Goal: Task Accomplishment & Management: Use online tool/utility

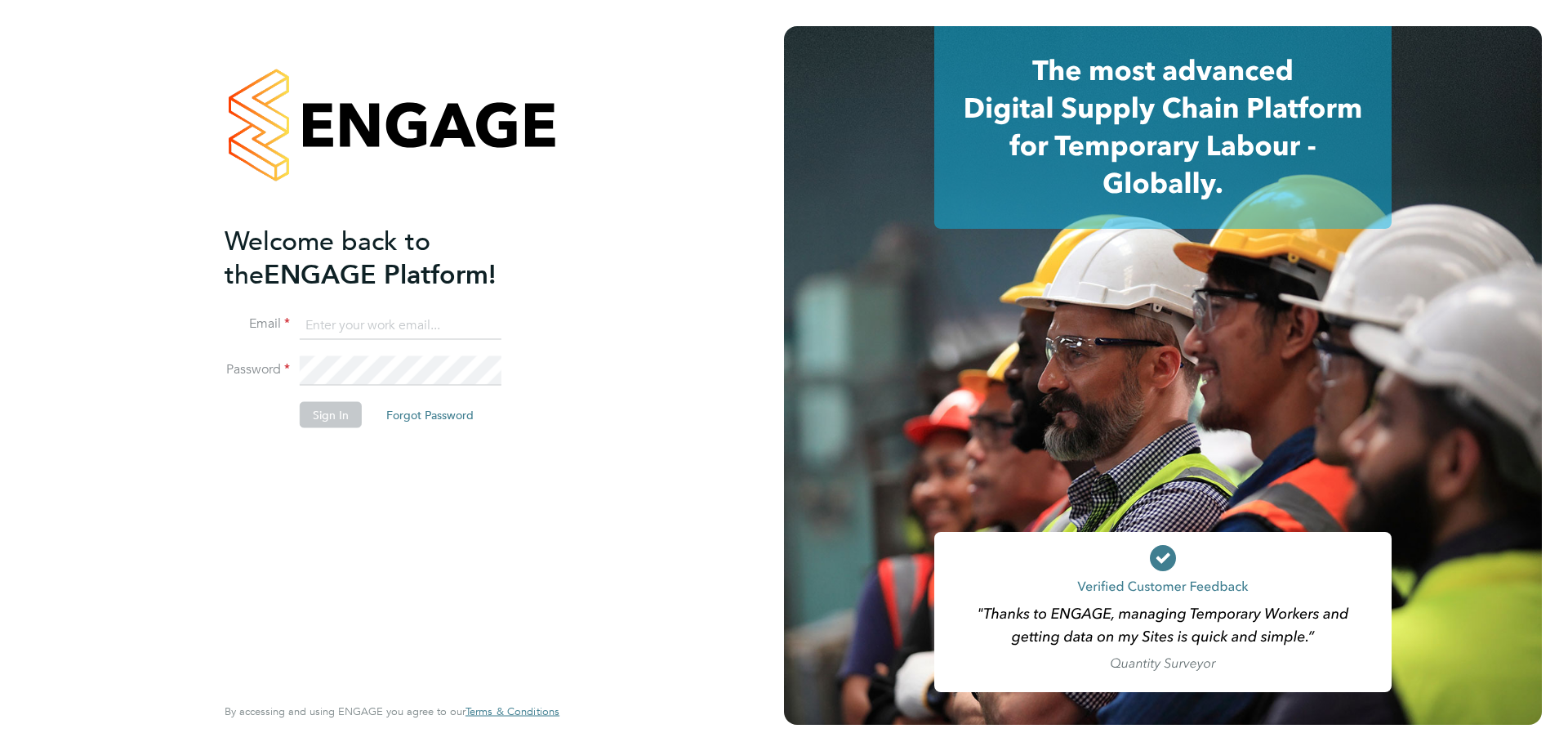
type input "s.mohamed@ionic.jobs"
click at [334, 428] on li "Sign In Forgot Password" at bounding box center [384, 422] width 318 height 42
click at [335, 416] on button "Sign In" at bounding box center [330, 415] width 62 height 26
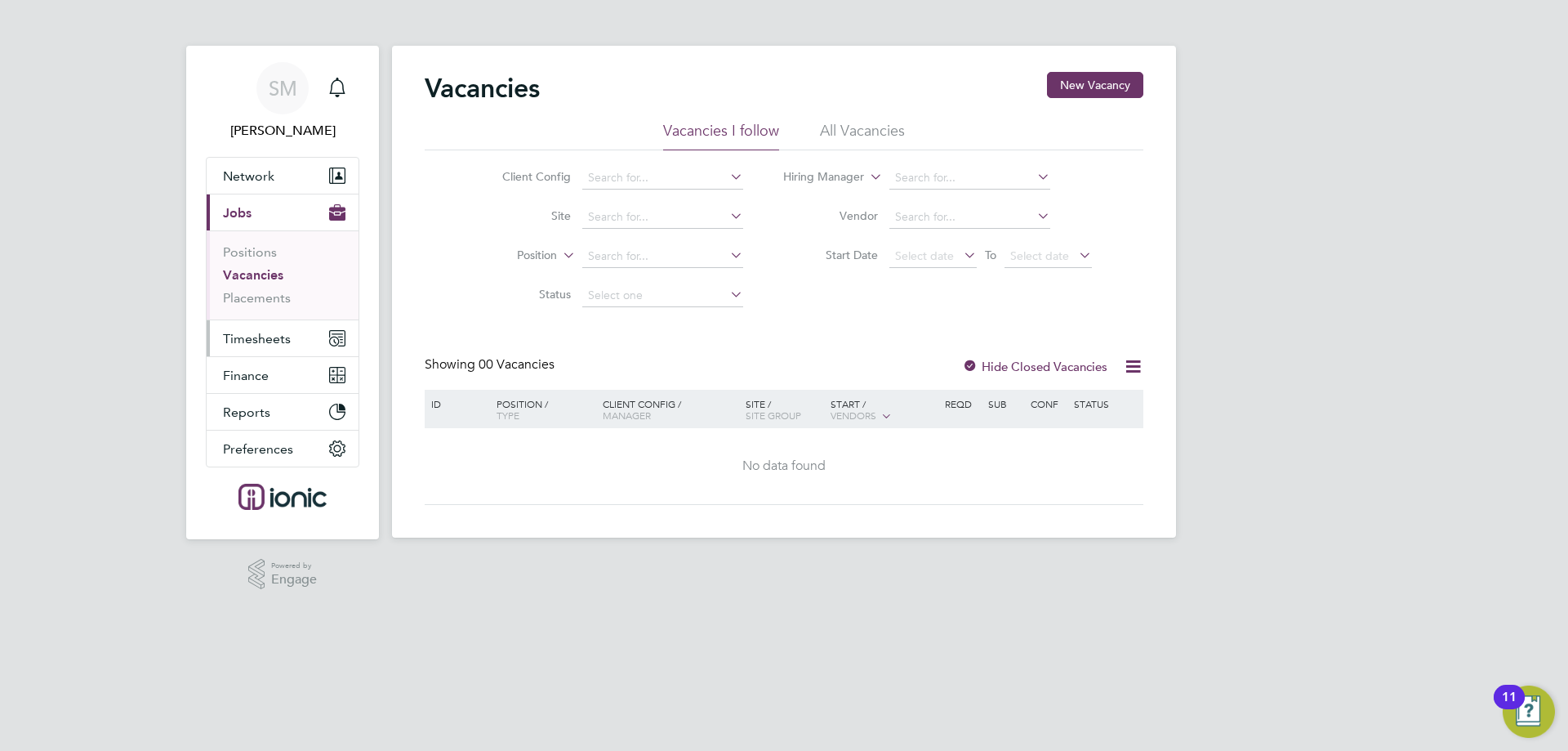
click at [251, 343] on span "Timesheets" at bounding box center [257, 338] width 68 height 15
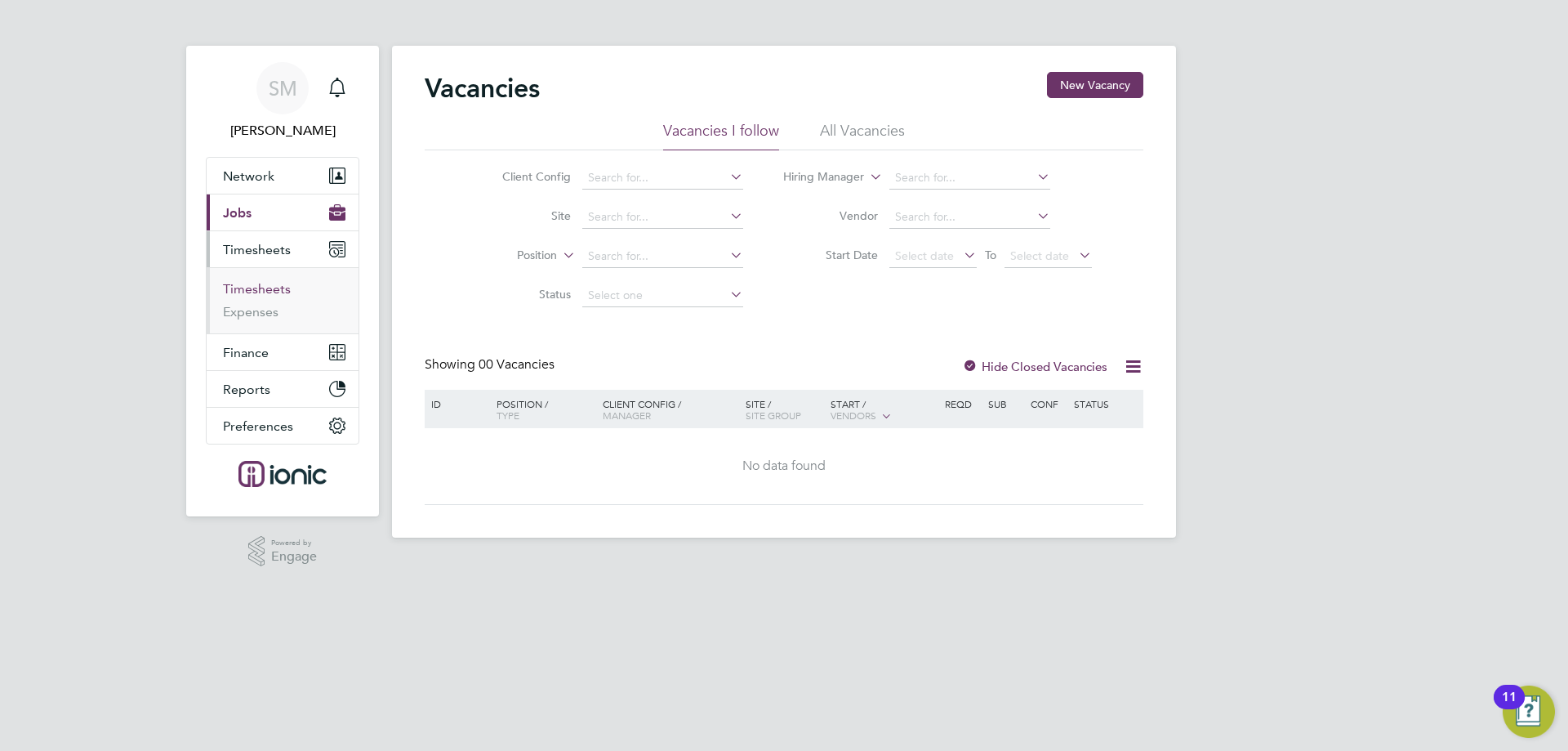
click at [257, 292] on link "Timesheets" at bounding box center [257, 288] width 68 height 15
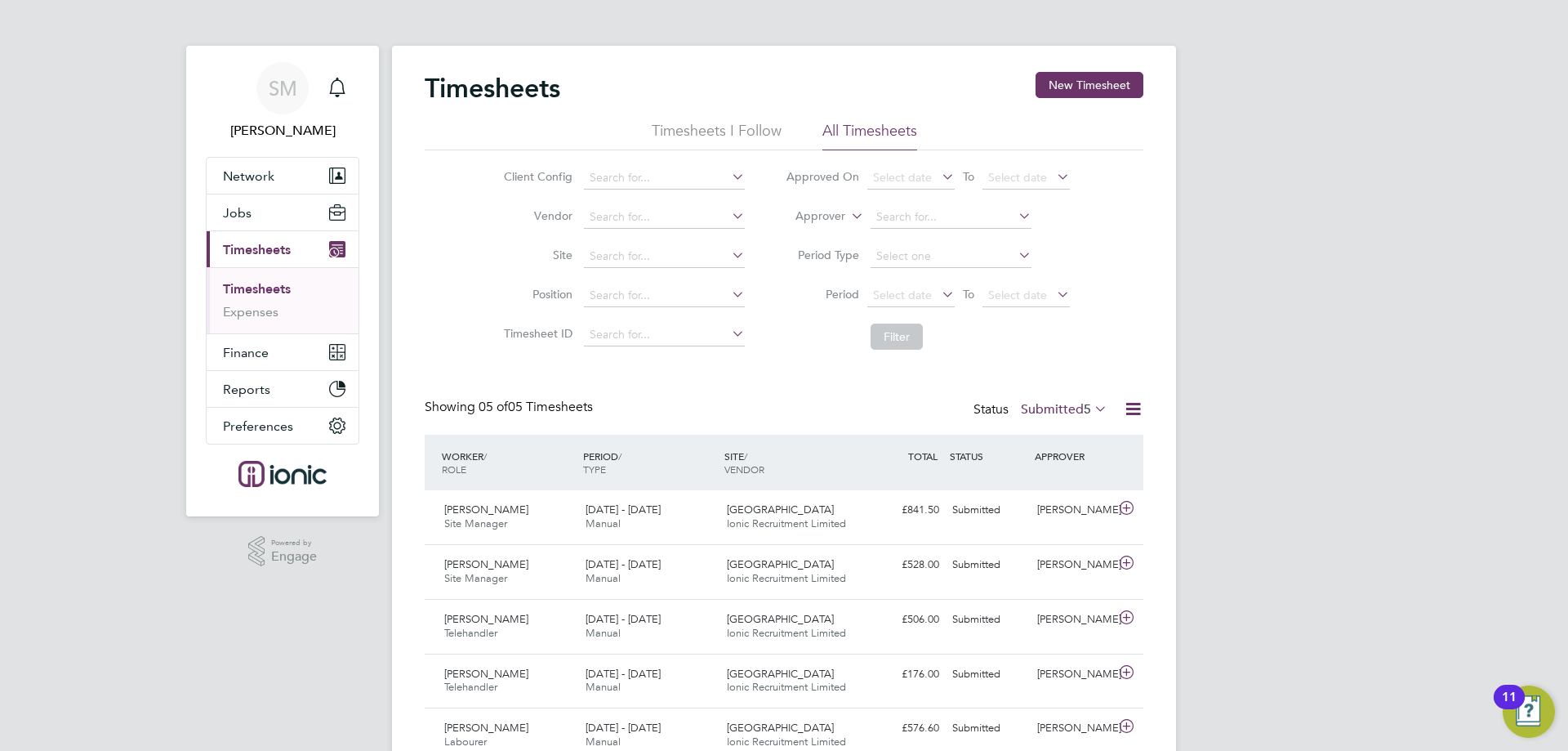
click at [1057, 413] on label "Submitted 5" at bounding box center [1064, 409] width 87 height 16
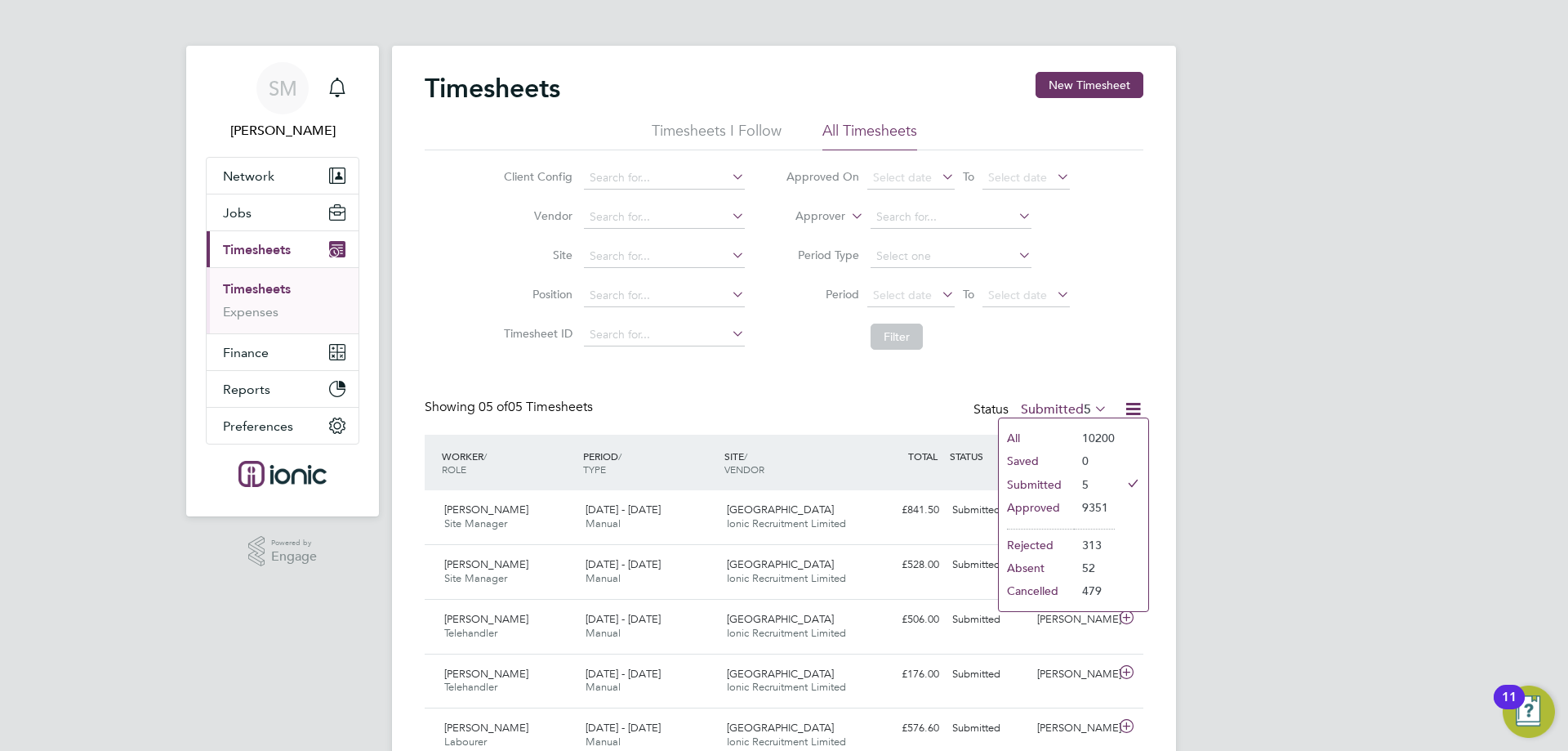
click at [1022, 482] on li "Submitted" at bounding box center [1037, 484] width 76 height 23
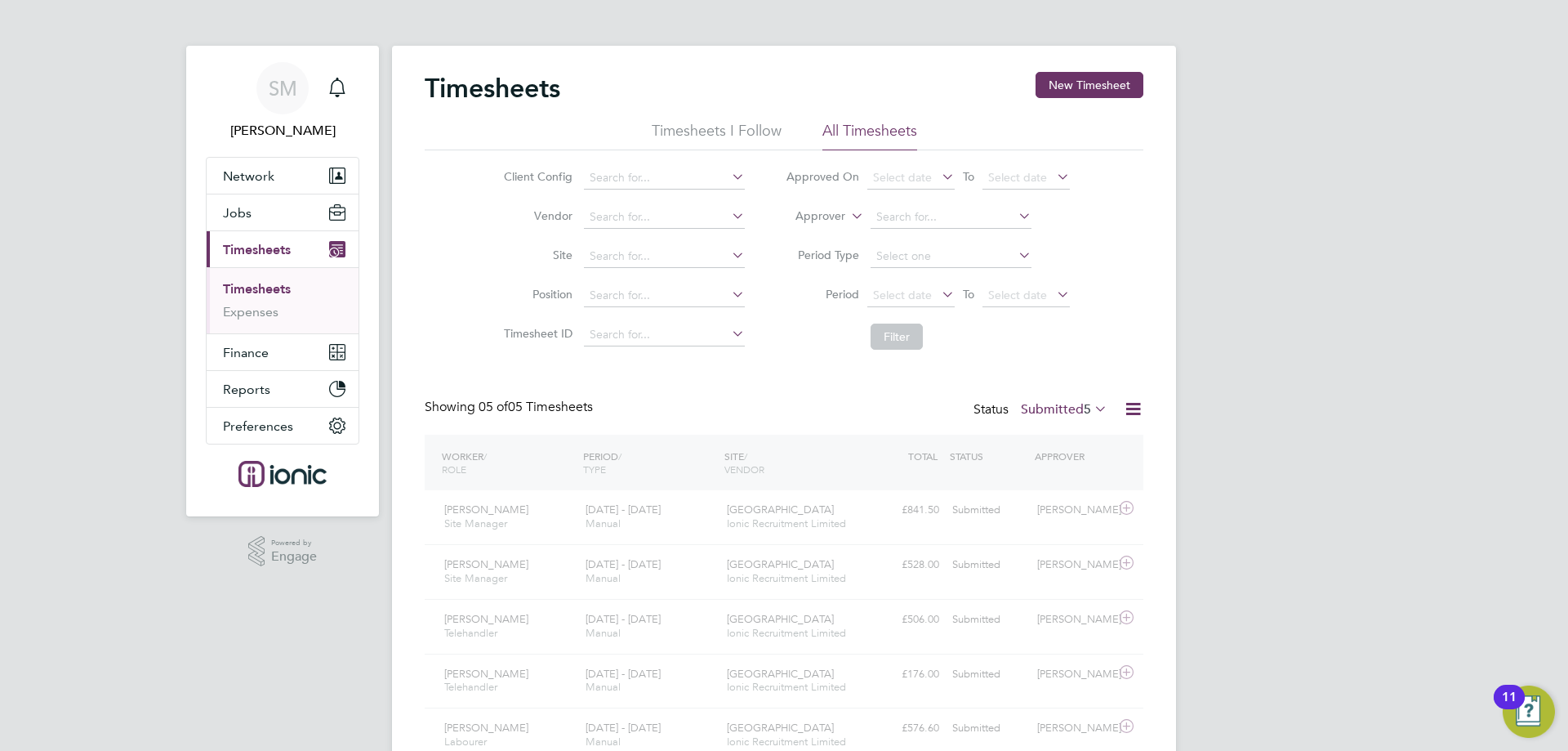
scroll to position [9, 9]
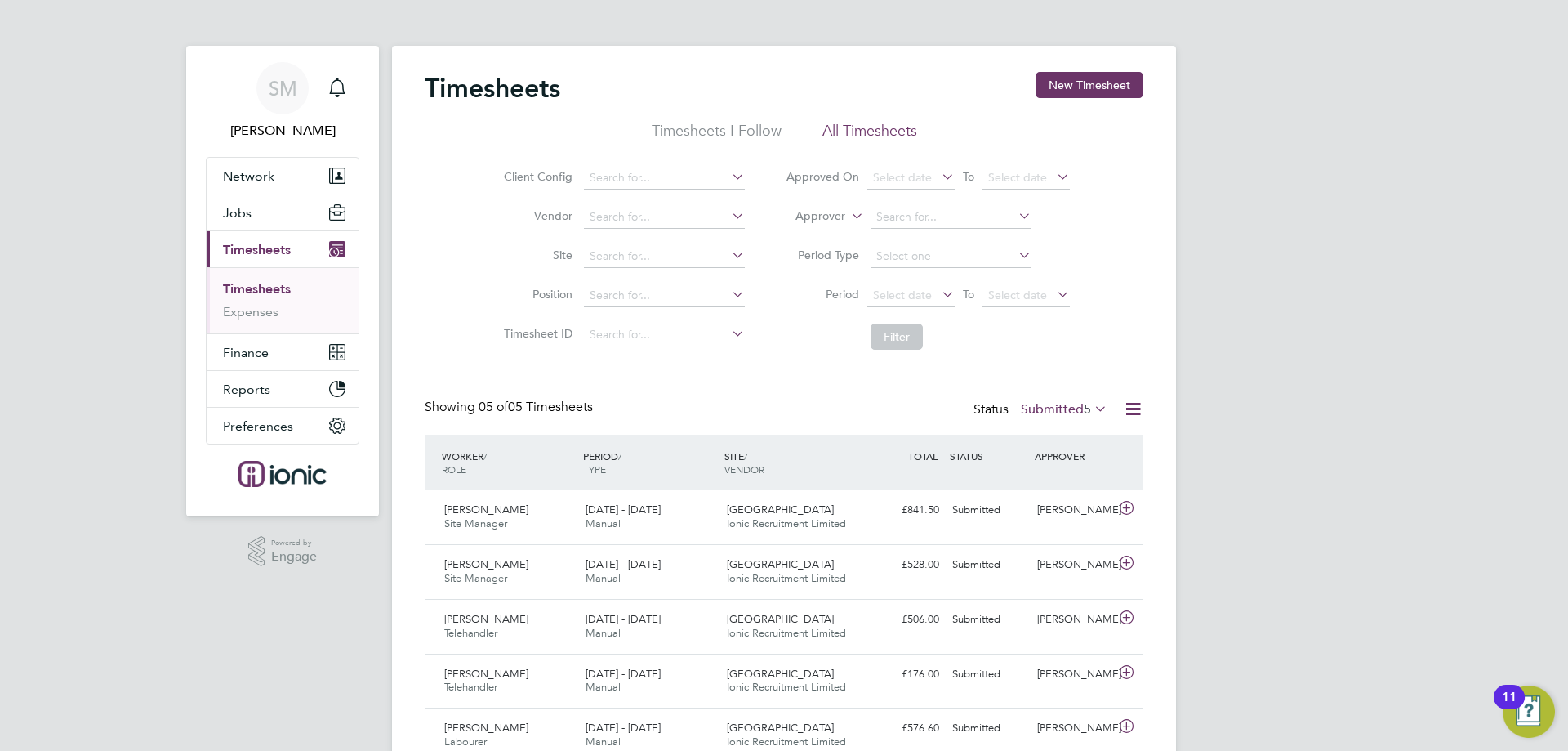
click at [1032, 406] on label "Submitted 5" at bounding box center [1064, 409] width 87 height 16
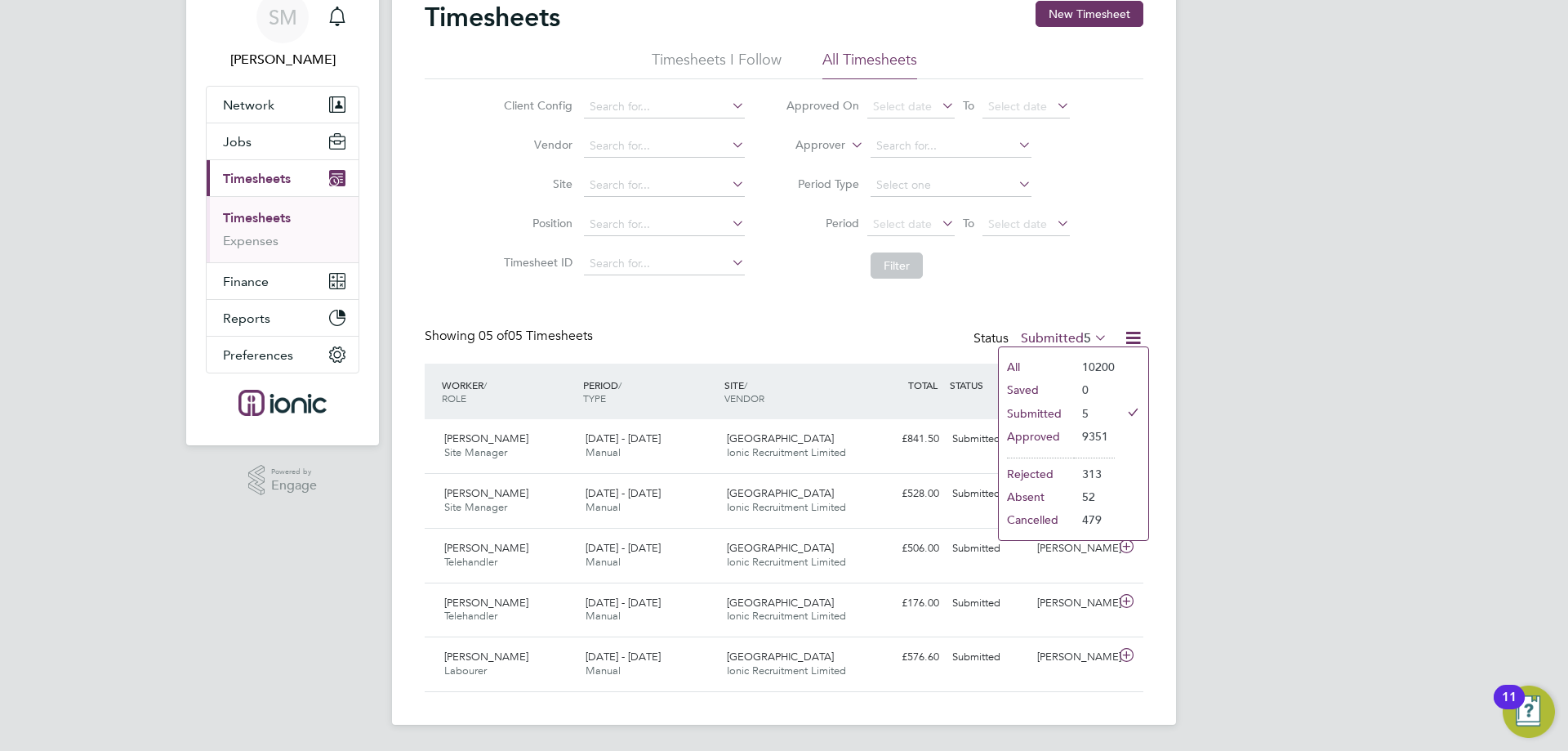
click at [1039, 440] on li "Approved" at bounding box center [1037, 436] width 76 height 23
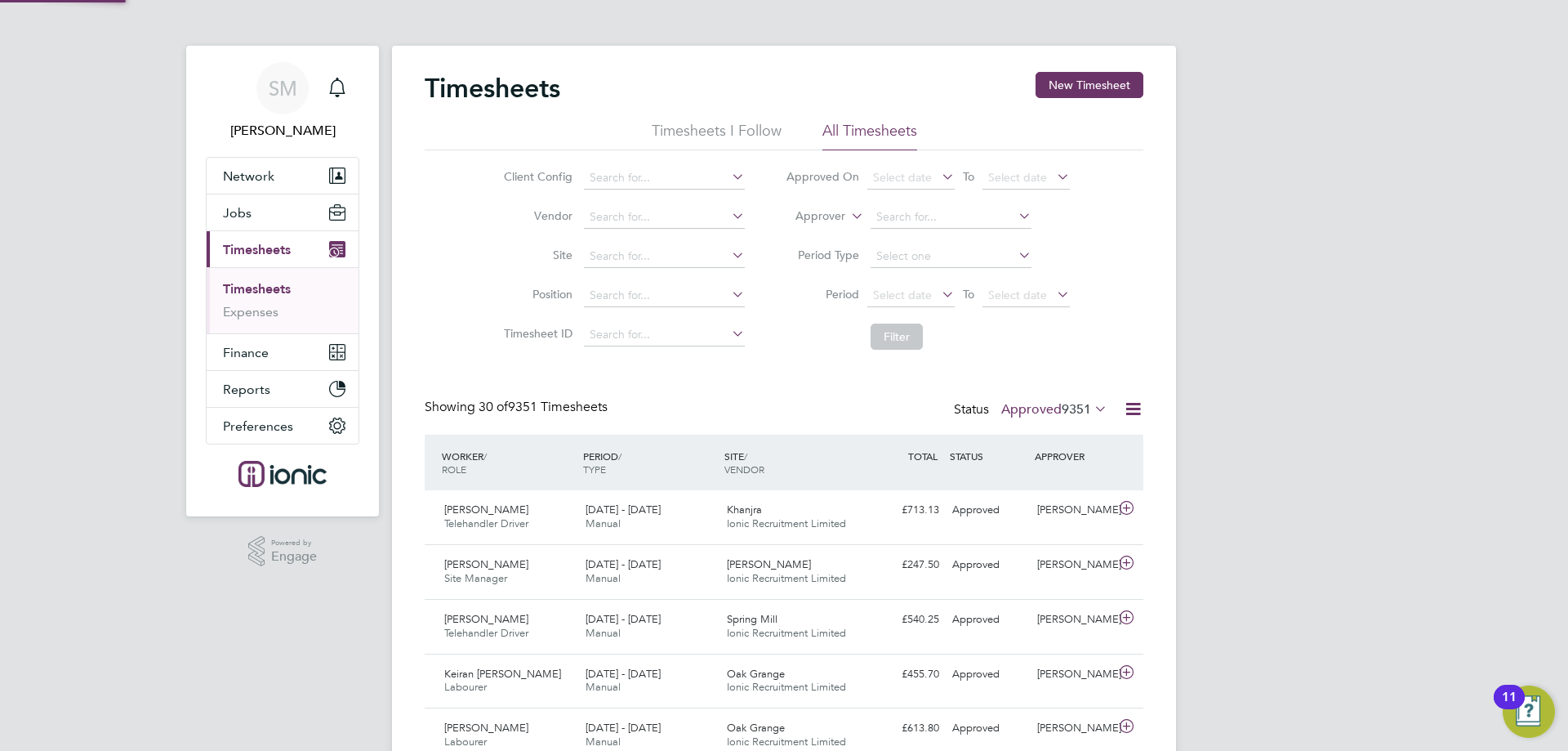
click at [922, 287] on span "Select date" at bounding box center [911, 296] width 88 height 22
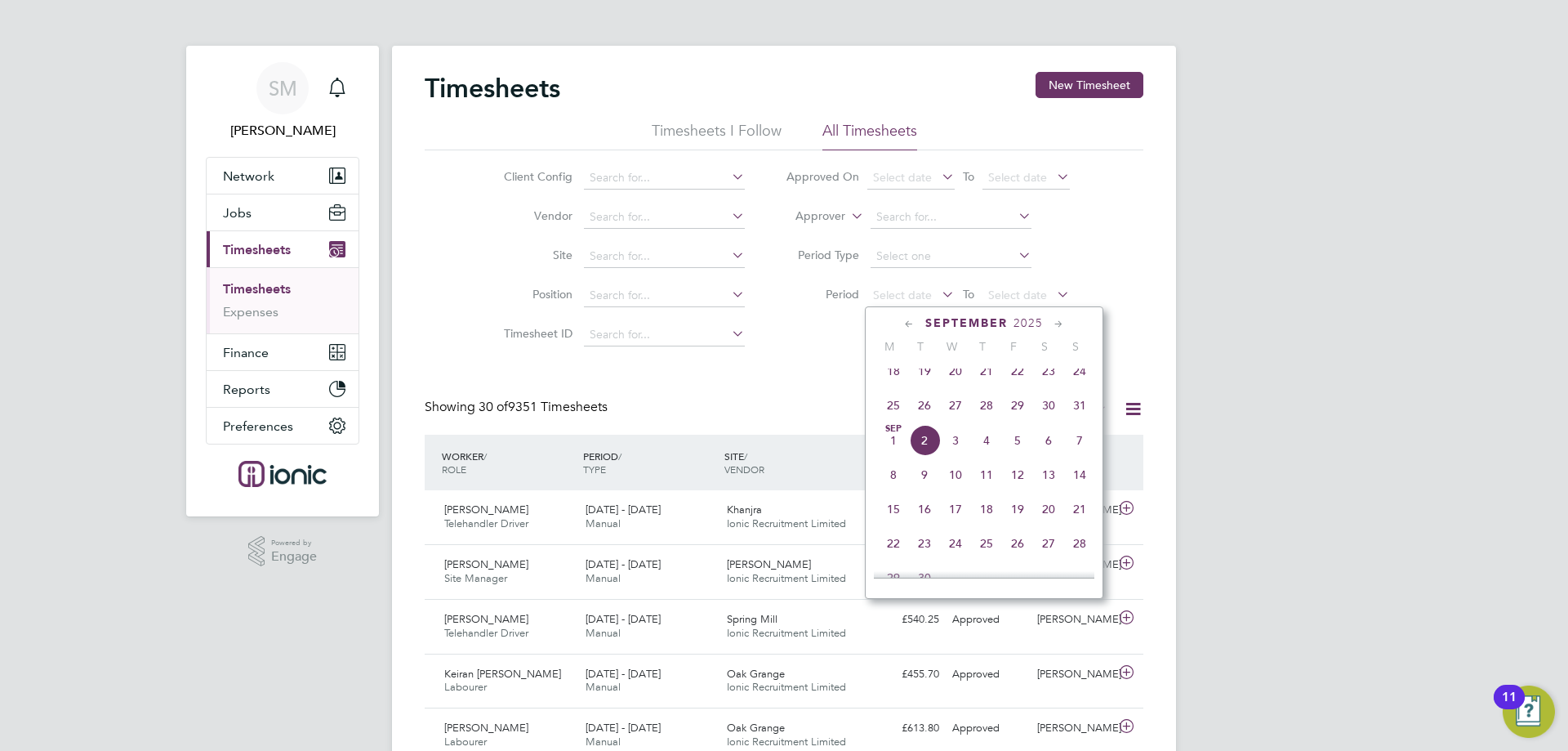
click at [897, 418] on span "25" at bounding box center [893, 405] width 31 height 31
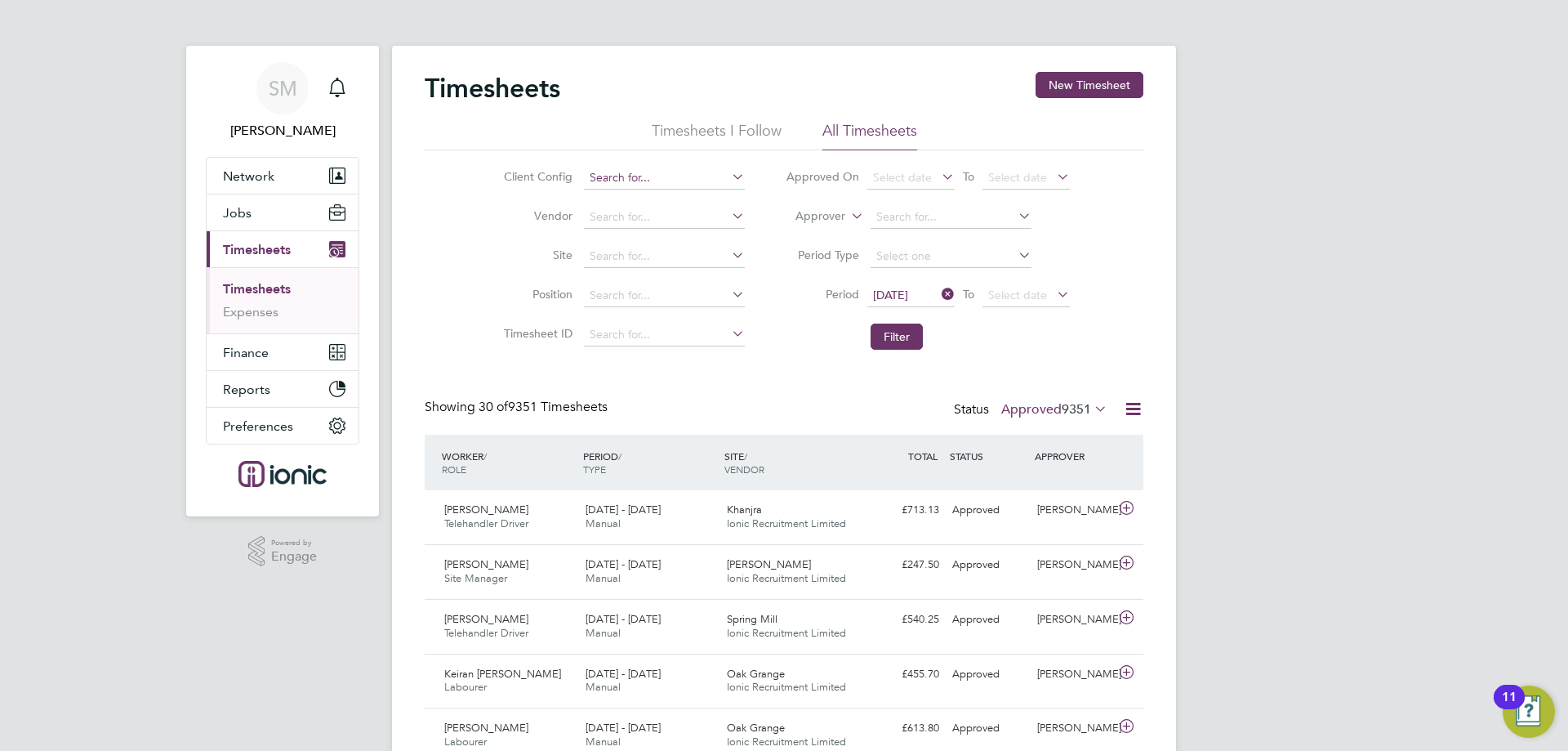
click at [630, 179] on input at bounding box center [663, 178] width 160 height 23
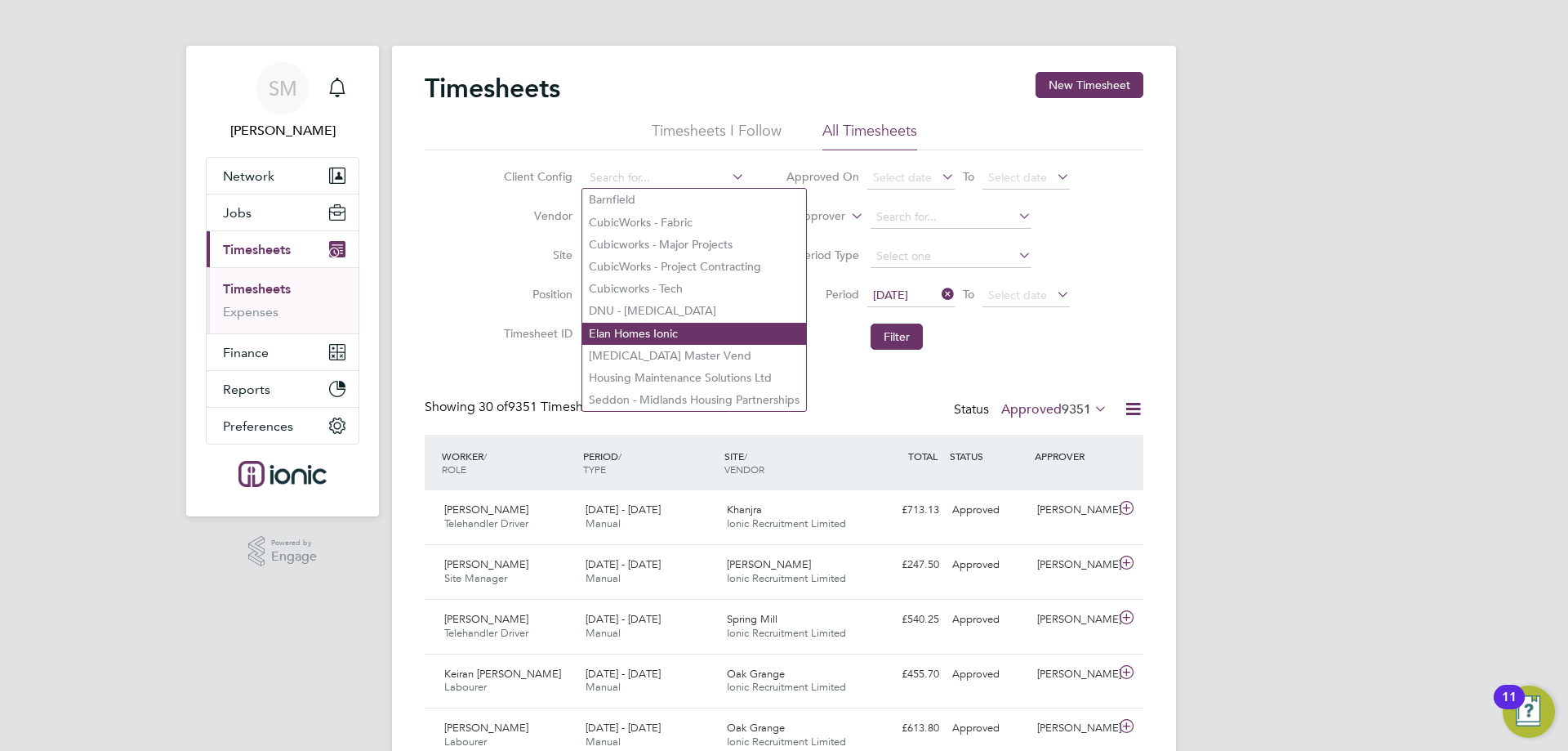
click at [651, 333] on li "Elan Homes Ionic" at bounding box center [694, 334] width 224 height 22
type input "Elan Homes Ionic"
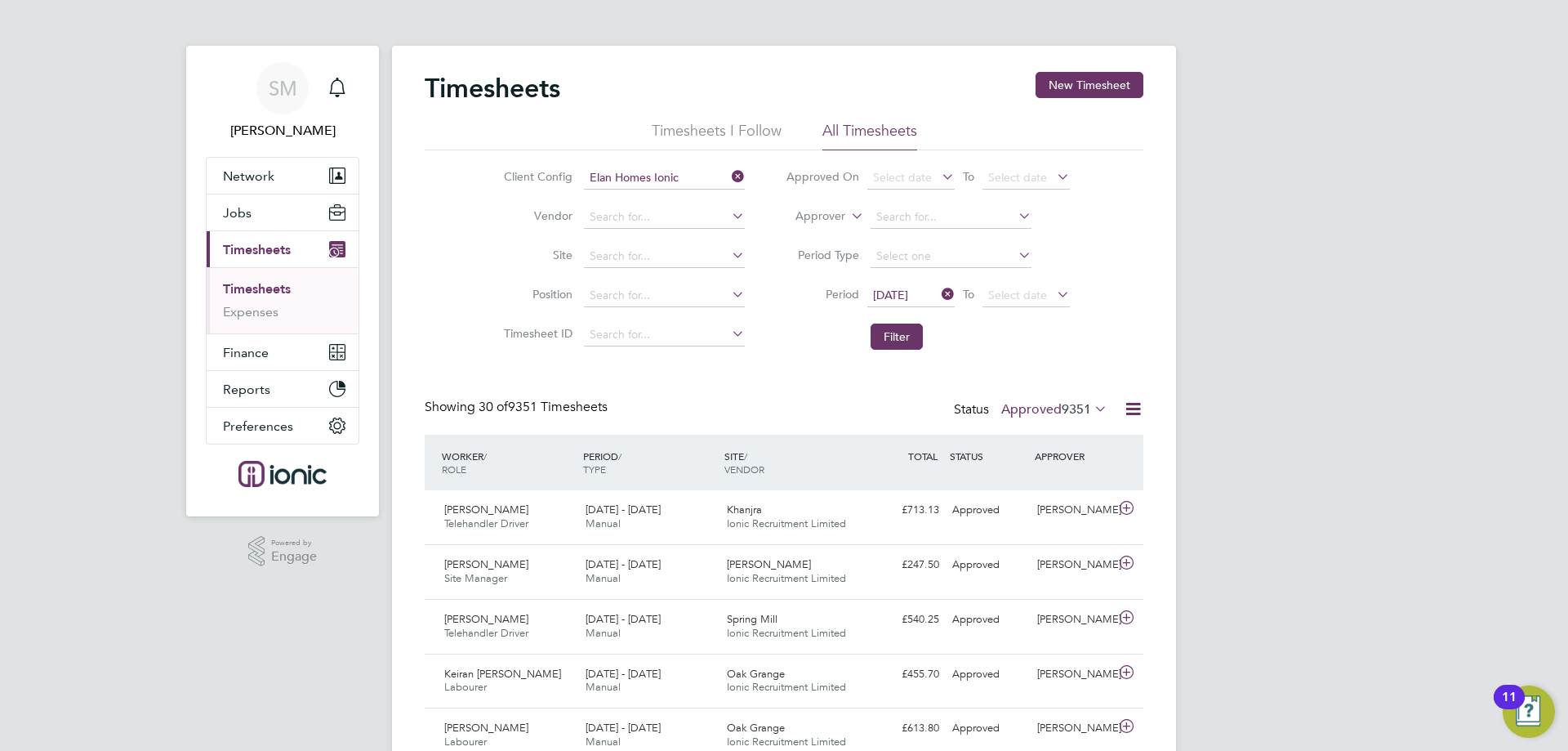
click at [893, 336] on button "Filter" at bounding box center [897, 336] width 52 height 26
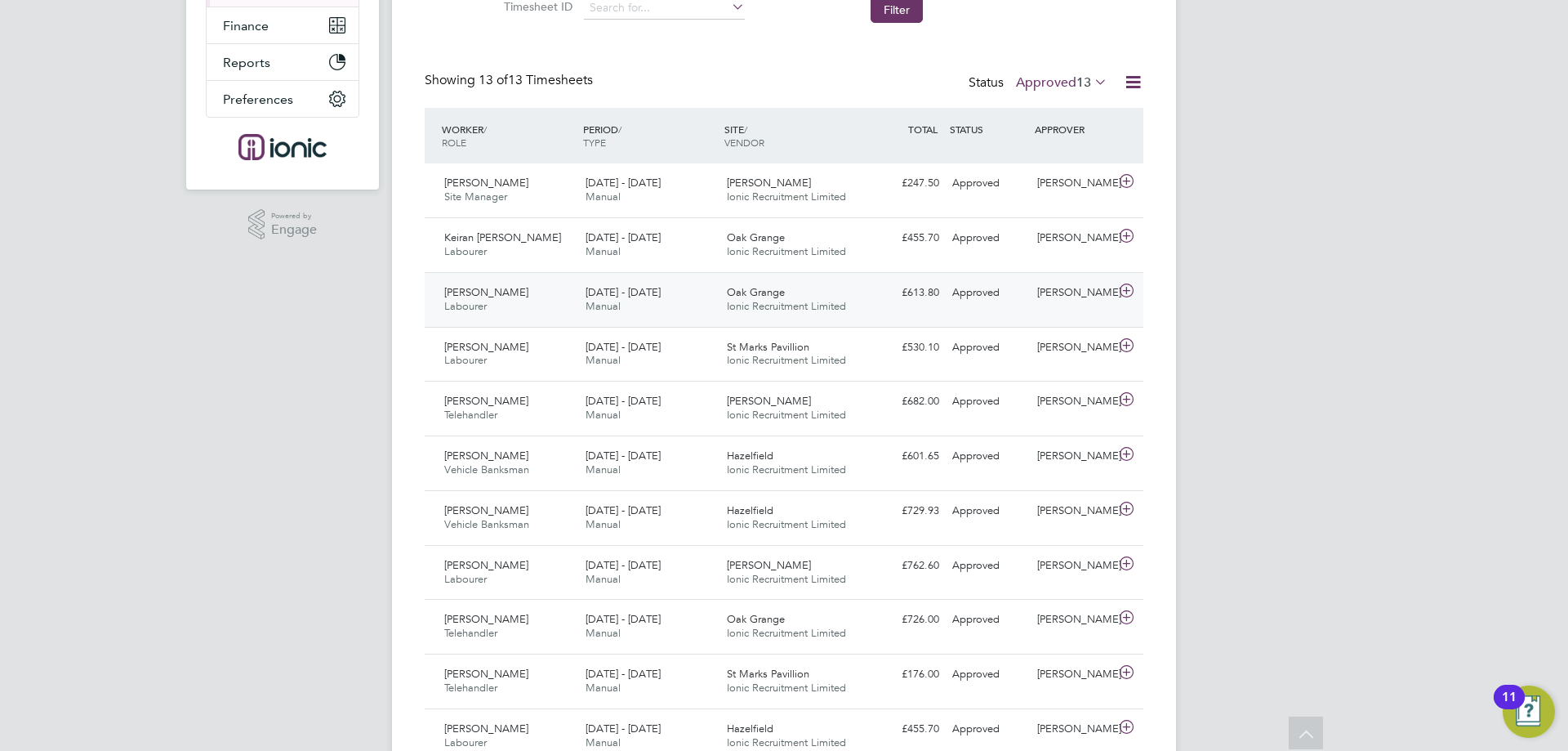
click at [702, 289] on div "[DATE] - [DATE] Manual" at bounding box center [650, 300] width 142 height 41
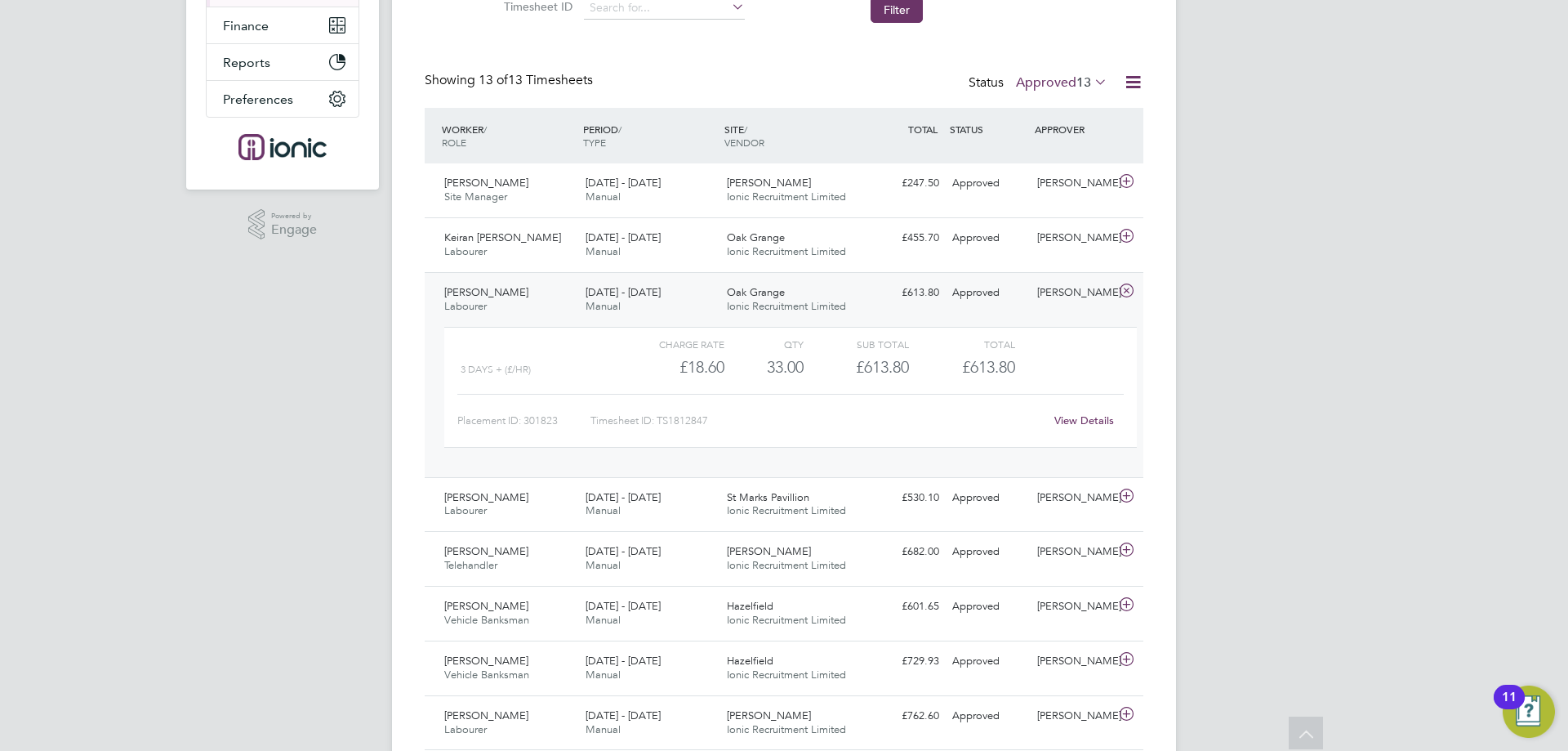
click at [702, 289] on div "[DATE] - [DATE] Manual" at bounding box center [650, 300] width 142 height 41
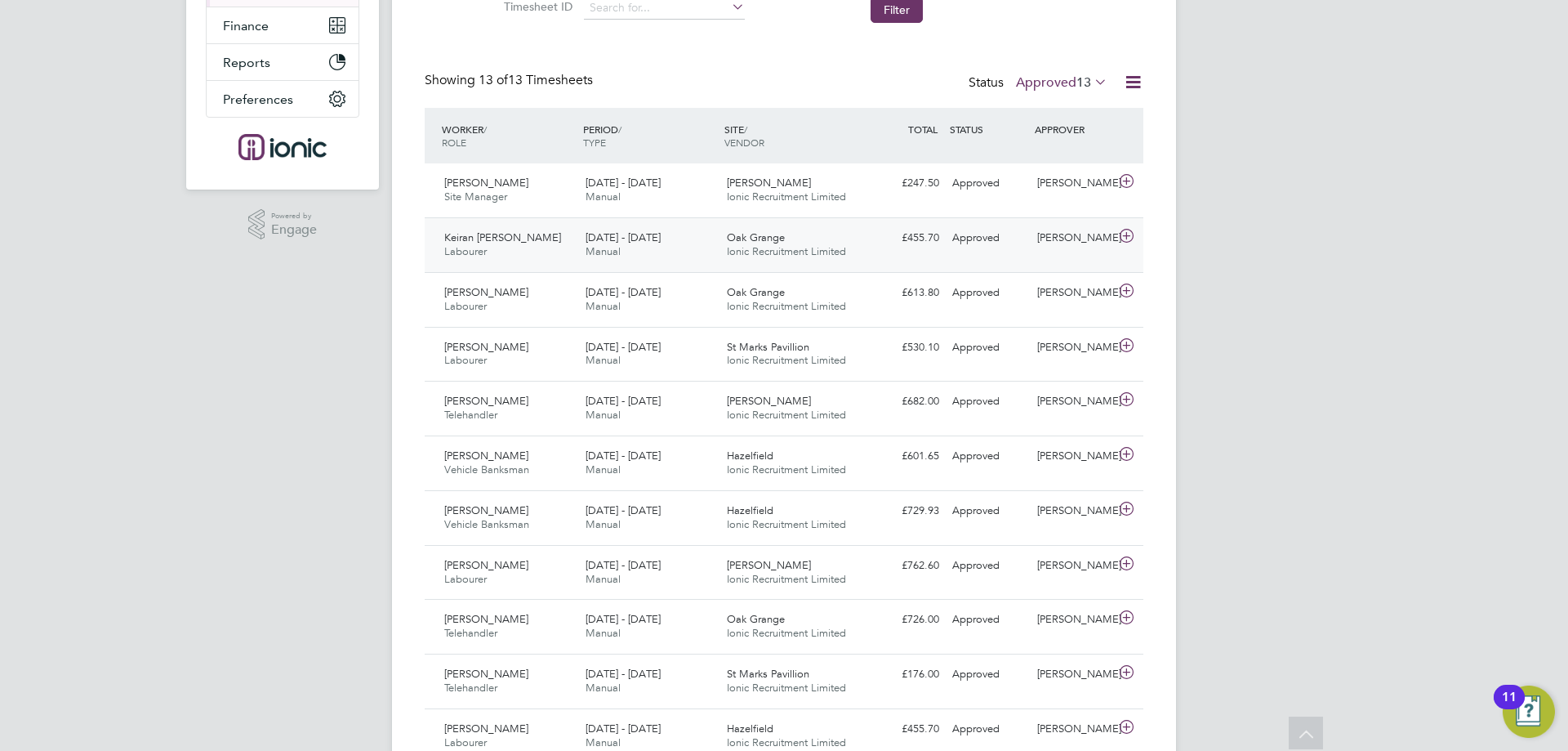
click at [687, 238] on div "[DATE] - [DATE] Manual" at bounding box center [650, 245] width 142 height 41
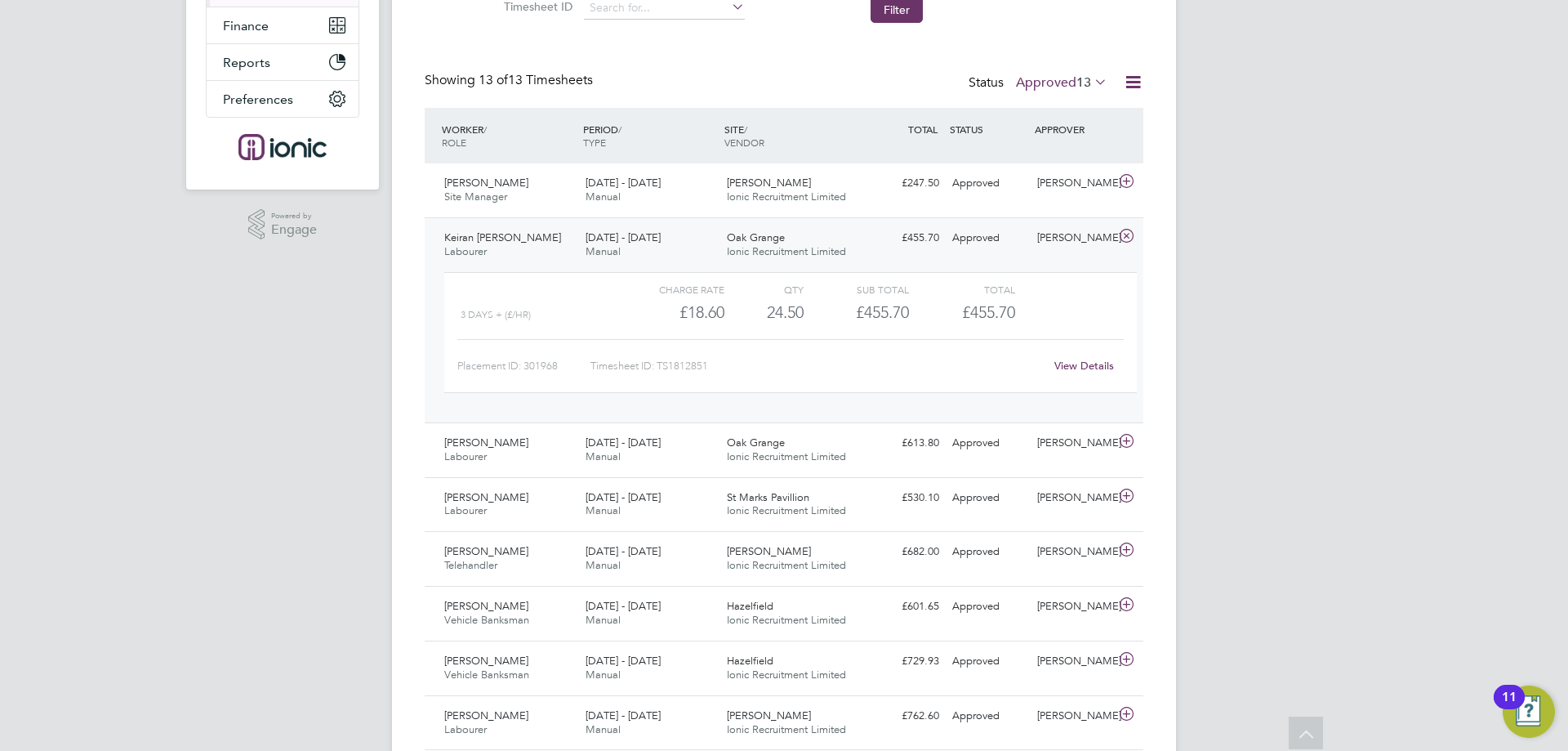
click at [687, 239] on div "[DATE] - [DATE] Manual" at bounding box center [650, 245] width 142 height 41
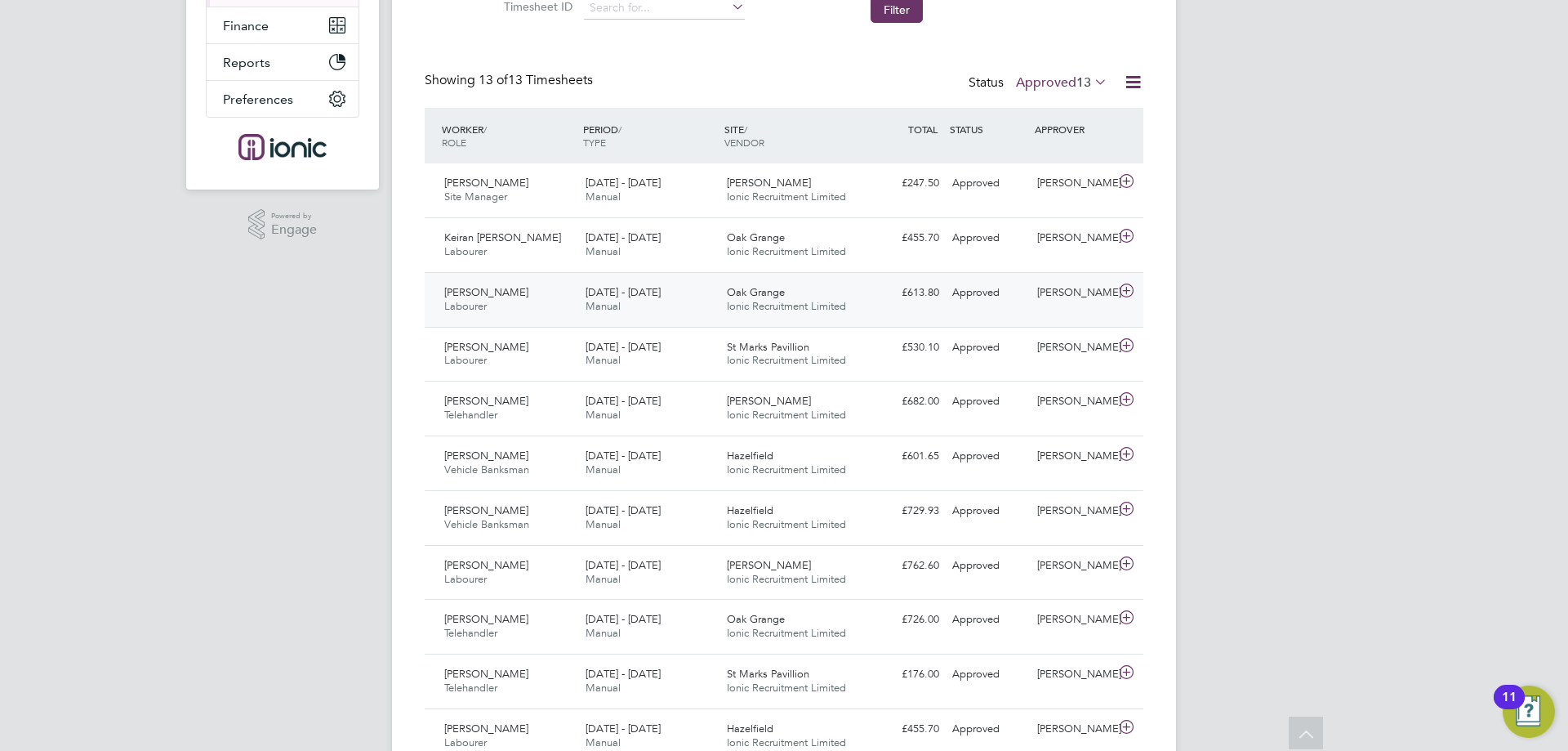
click at [710, 291] on div "[DATE] - [DATE] Manual" at bounding box center [650, 300] width 142 height 41
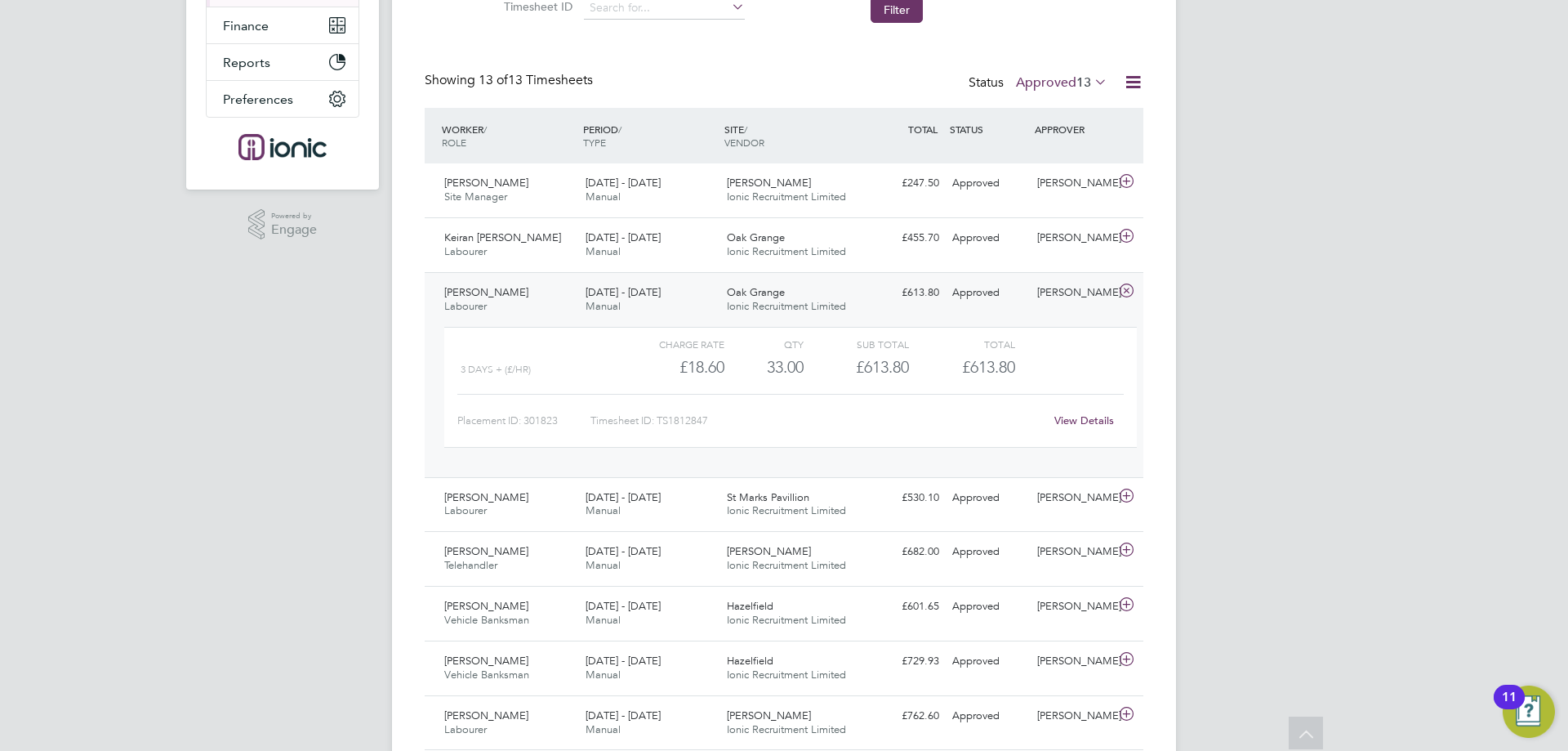
click at [684, 287] on div "[DATE] - [DATE] Manual" at bounding box center [650, 300] width 142 height 41
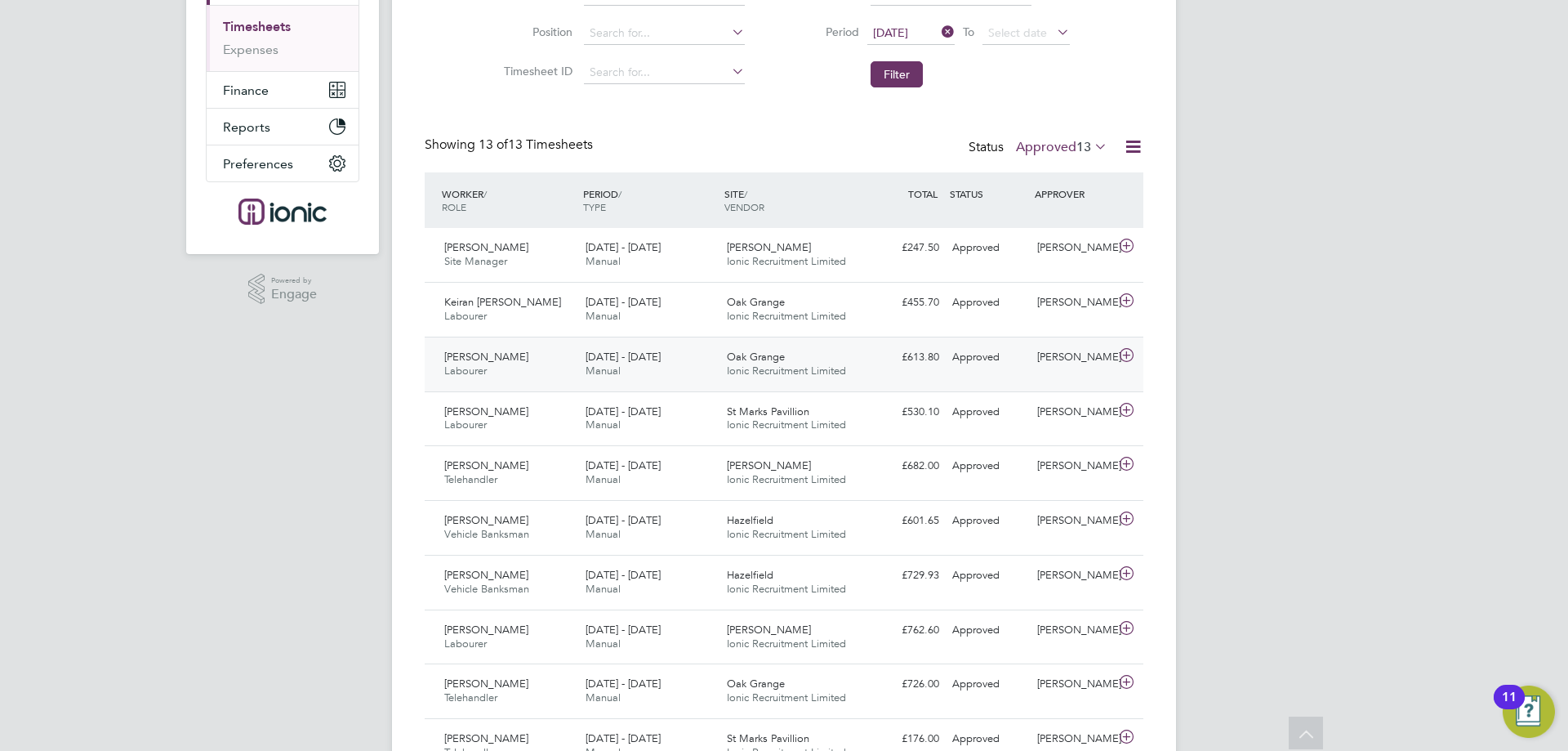
click at [725, 354] on div "Oak Grange Ionic Recruitment Limited" at bounding box center [790, 365] width 142 height 41
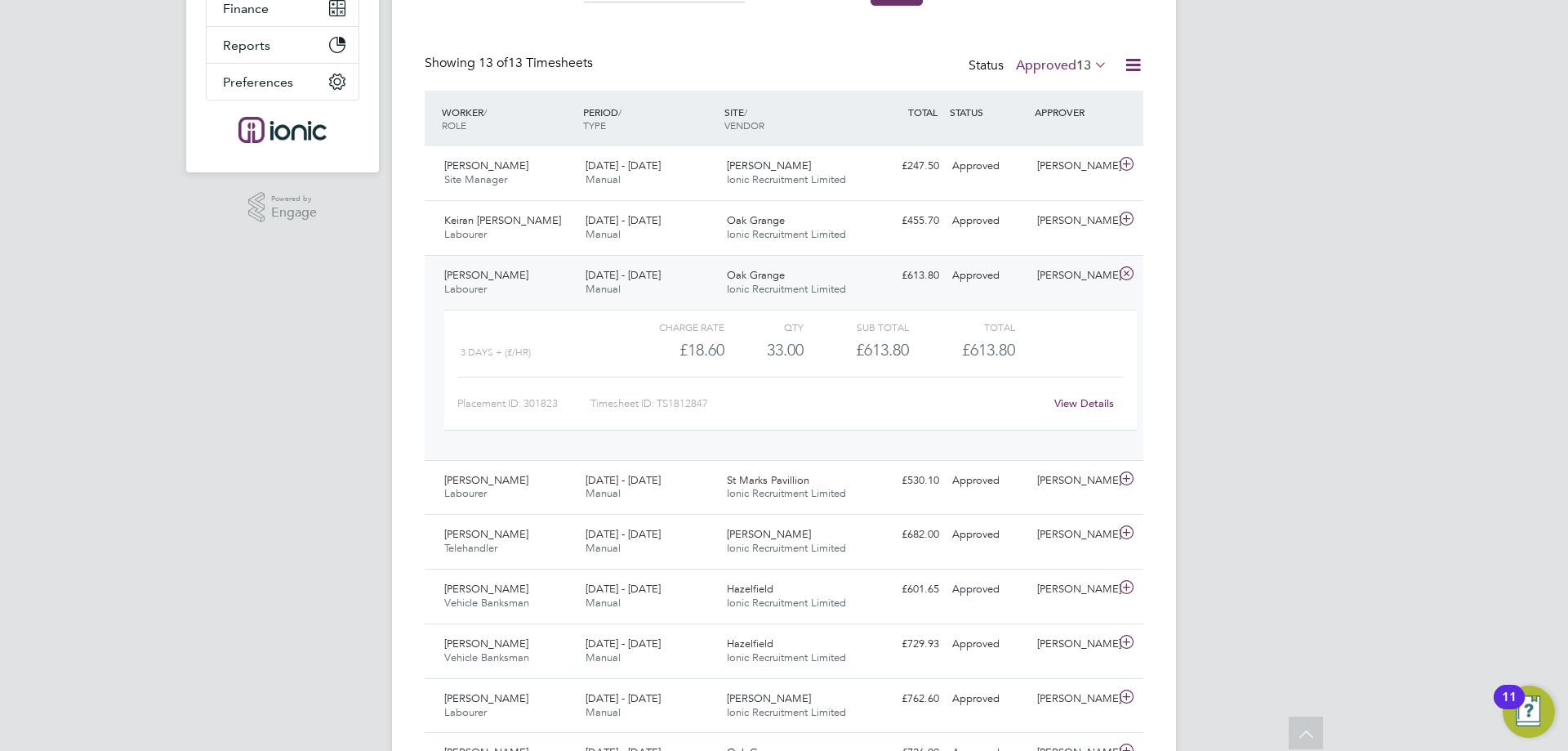
click at [1106, 405] on link "View Details" at bounding box center [1084, 403] width 59 height 14
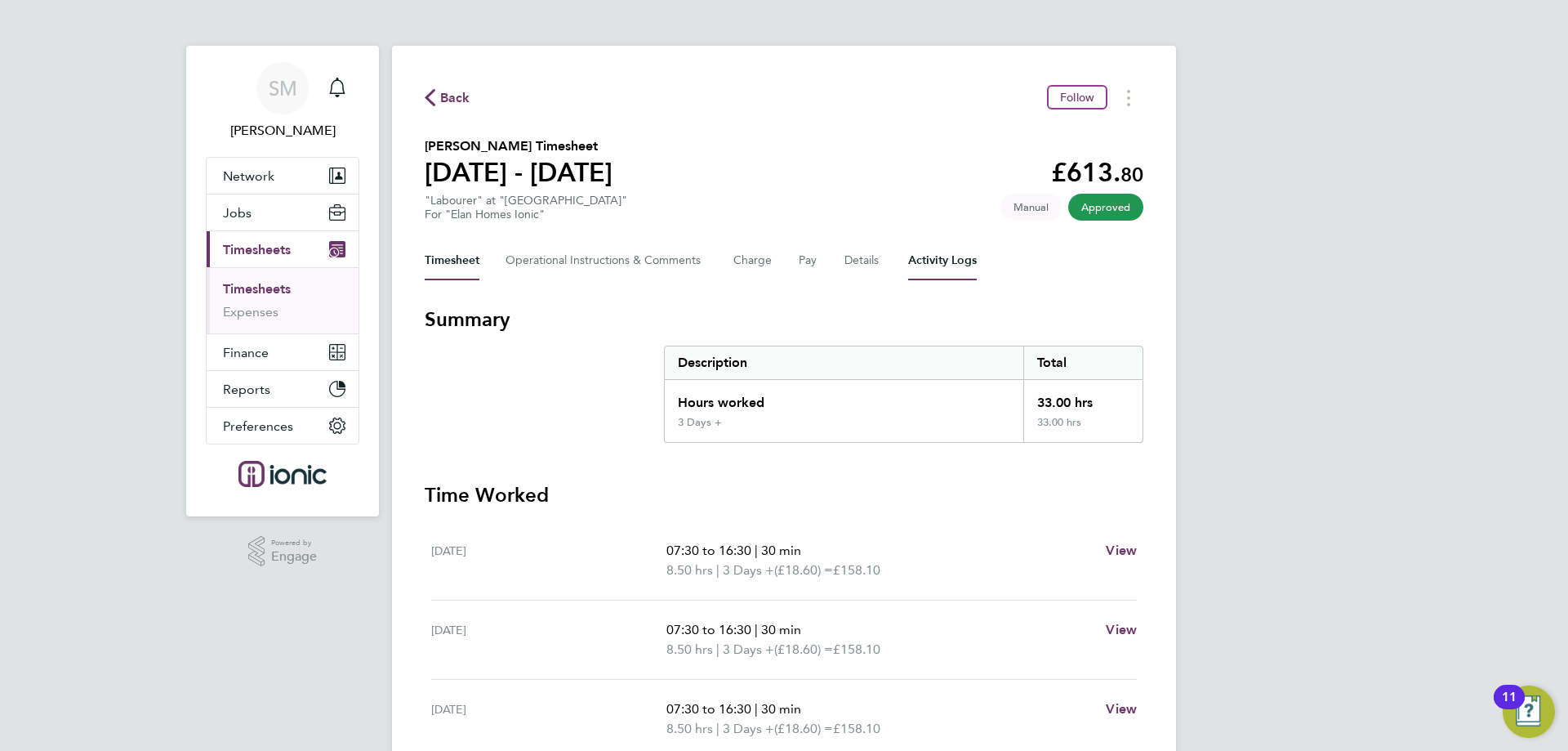
click at [965, 263] on Logs-tab "Activity Logs" at bounding box center [942, 261] width 69 height 39
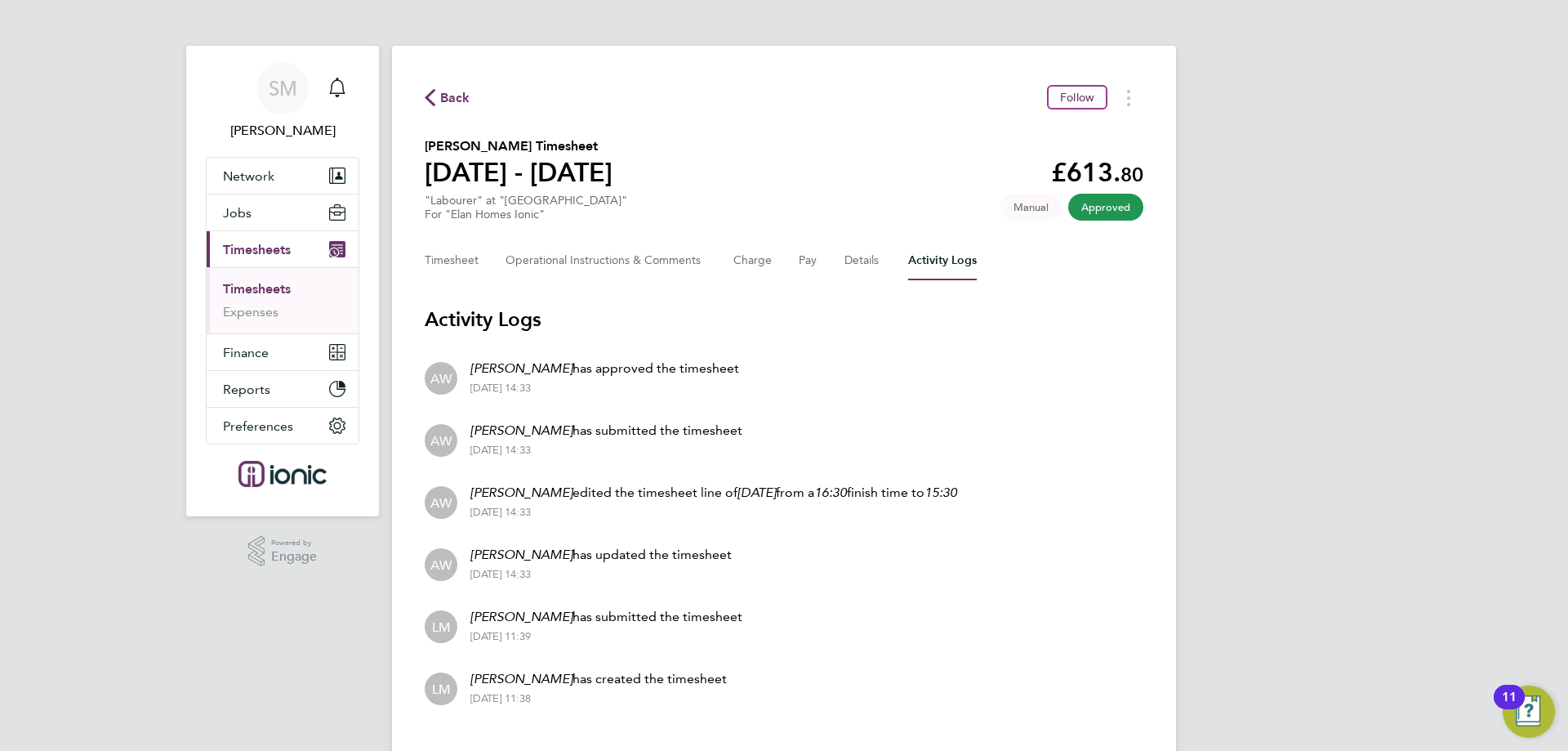
scroll to position [33, 0]
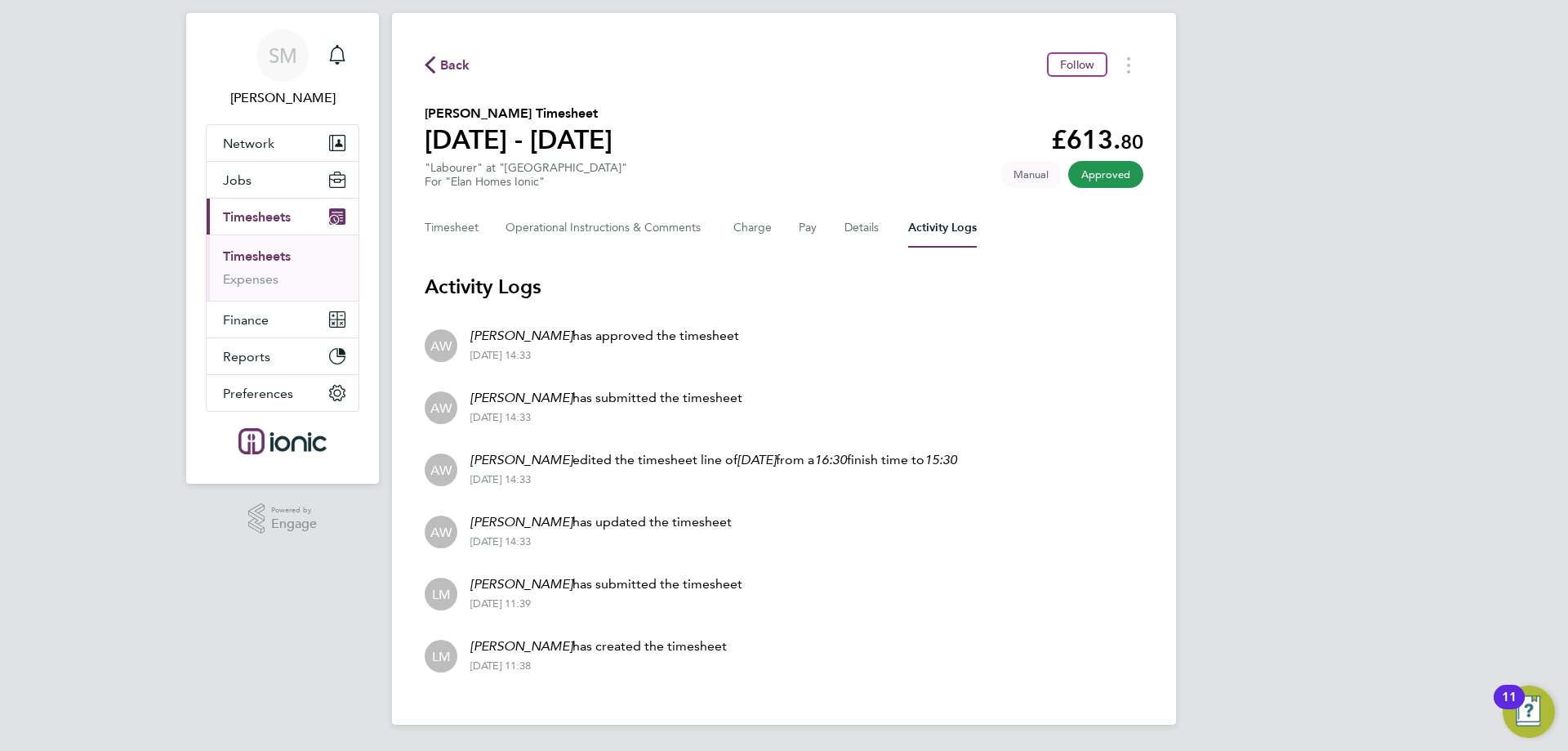
click at [804, 455] on p "Alex Williams edited the timesheet line of 29 Aug from a 16:30 finish time to 1…" at bounding box center [713, 459] width 487 height 20
drag, startPoint x: 1013, startPoint y: 465, endPoint x: 997, endPoint y: 453, distance: 20.0
click at [1014, 465] on li "AW Alex Williams edited the timesheet line of 29 Aug from a 16:30 finish time t…" at bounding box center [784, 468] width 719 height 62
click at [445, 227] on button "Timesheet" at bounding box center [452, 228] width 55 height 39
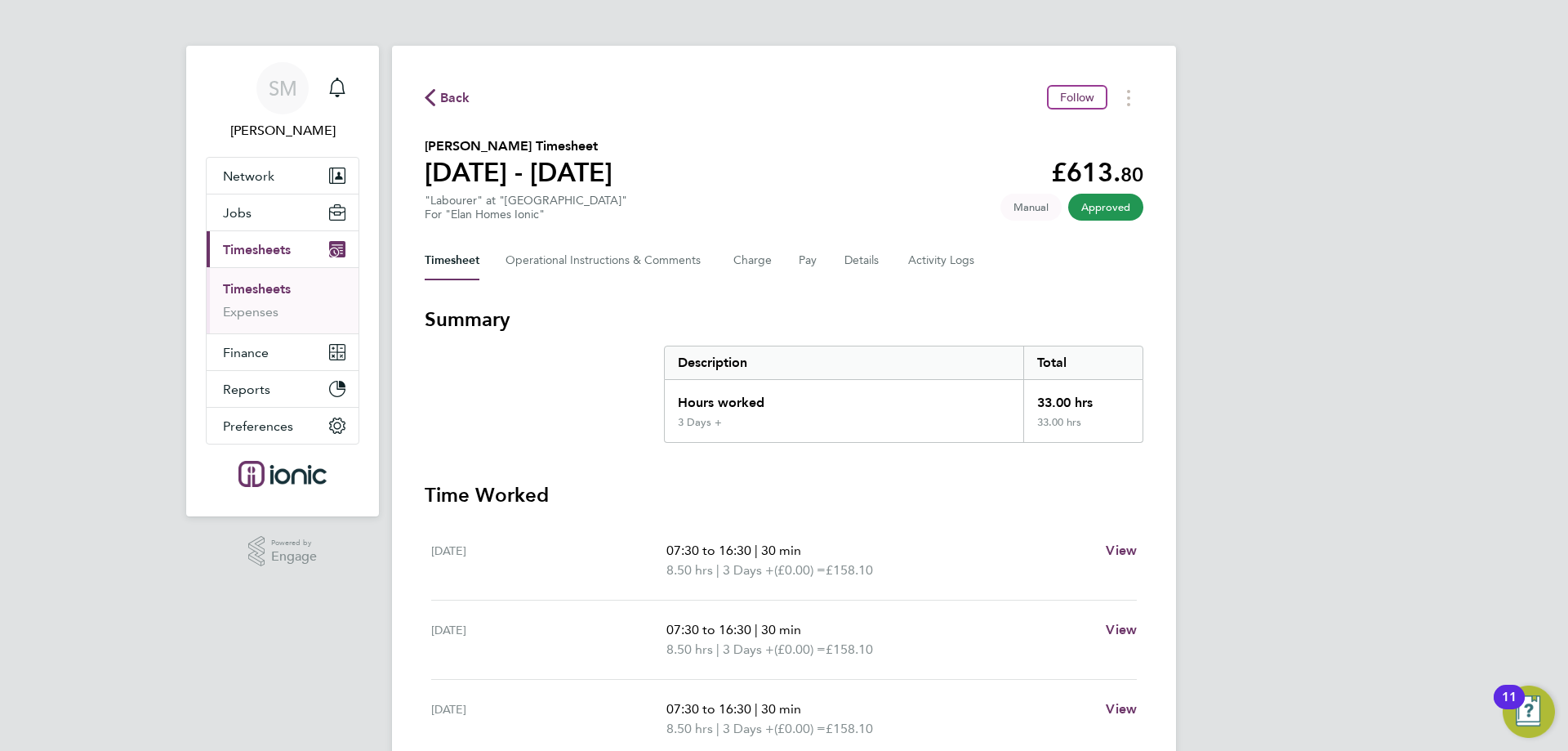
click at [451, 91] on span "Back" at bounding box center [455, 98] width 30 height 20
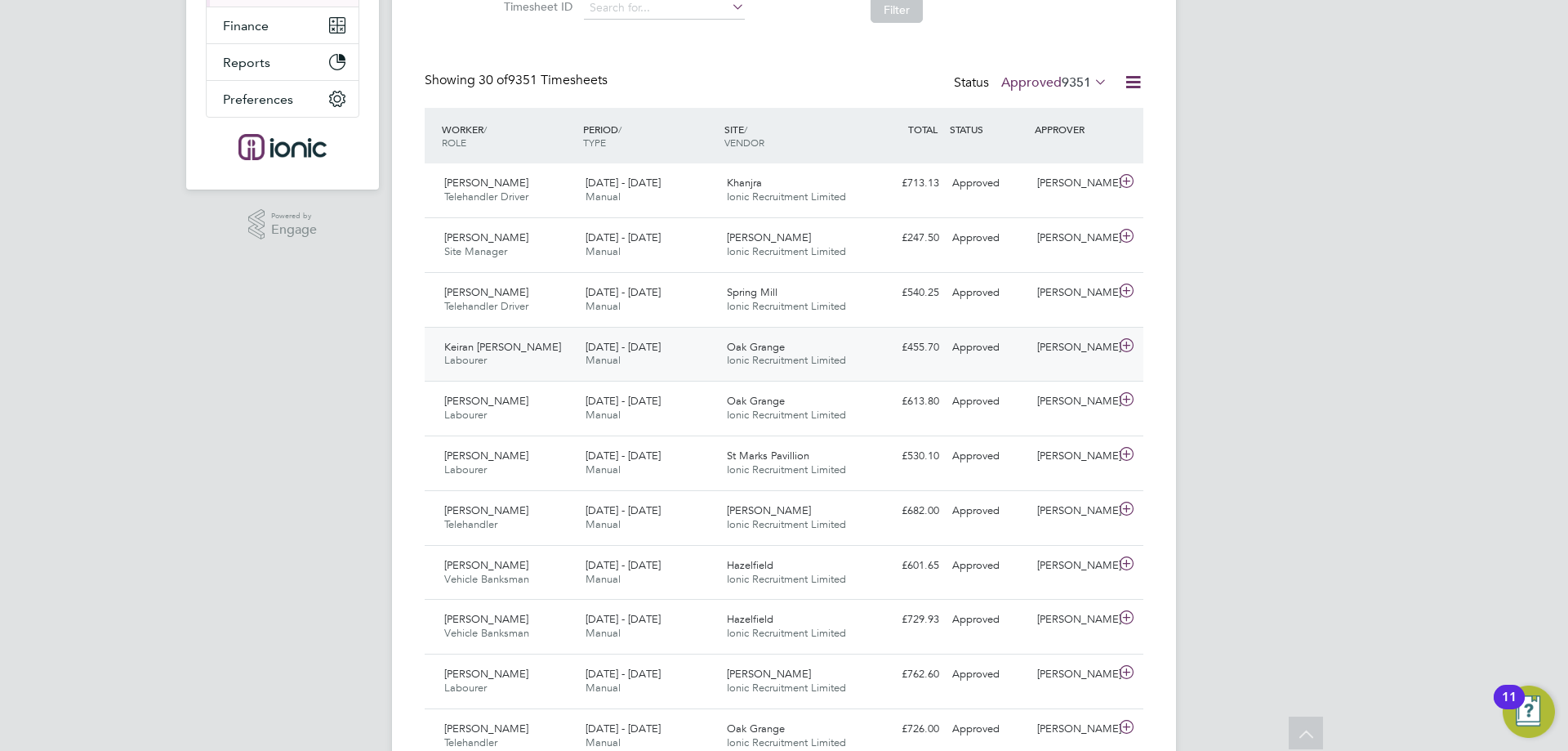
click at [583, 361] on div "[DATE] - [DATE] Manual" at bounding box center [650, 354] width 142 height 41
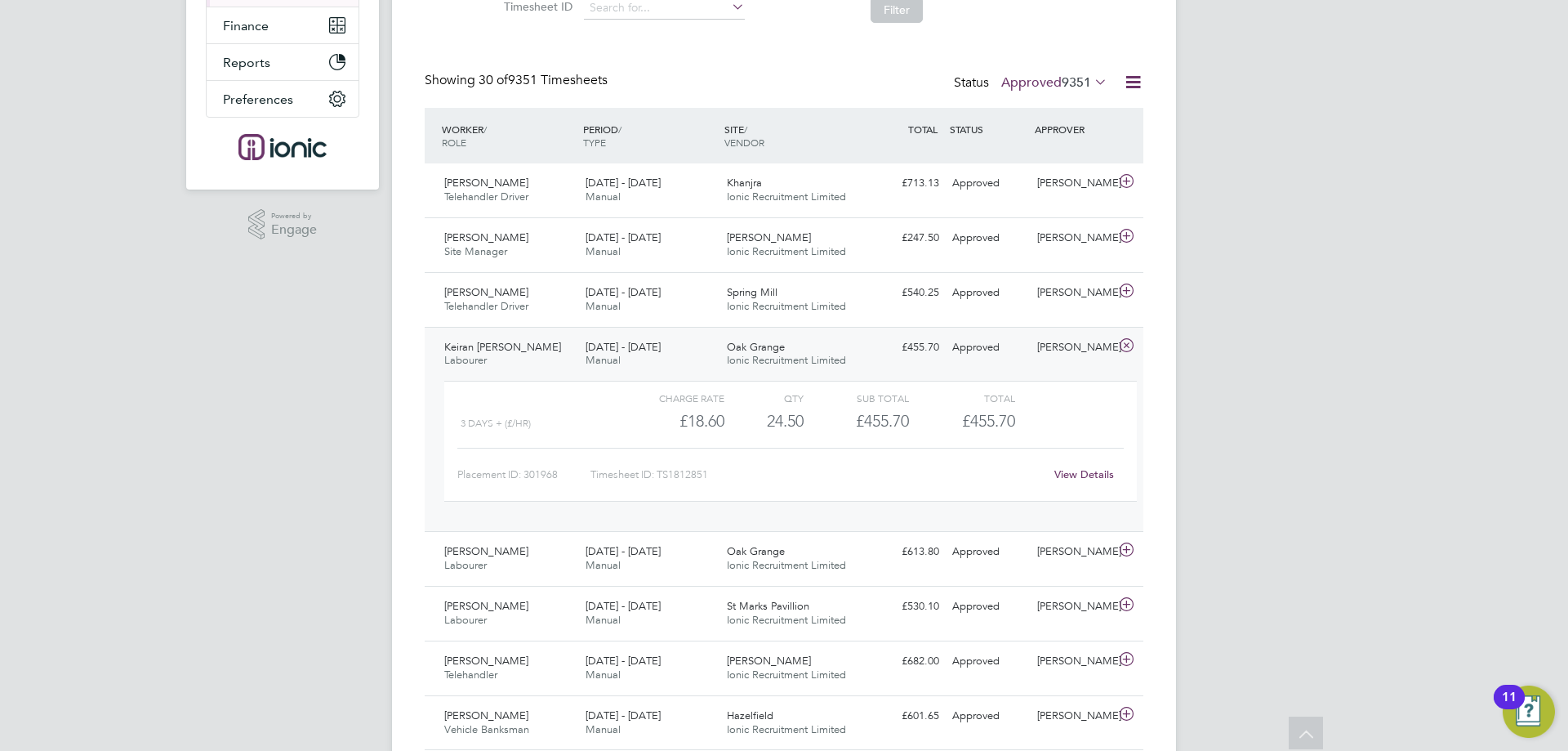
click at [1088, 468] on link "View Details" at bounding box center [1084, 474] width 59 height 14
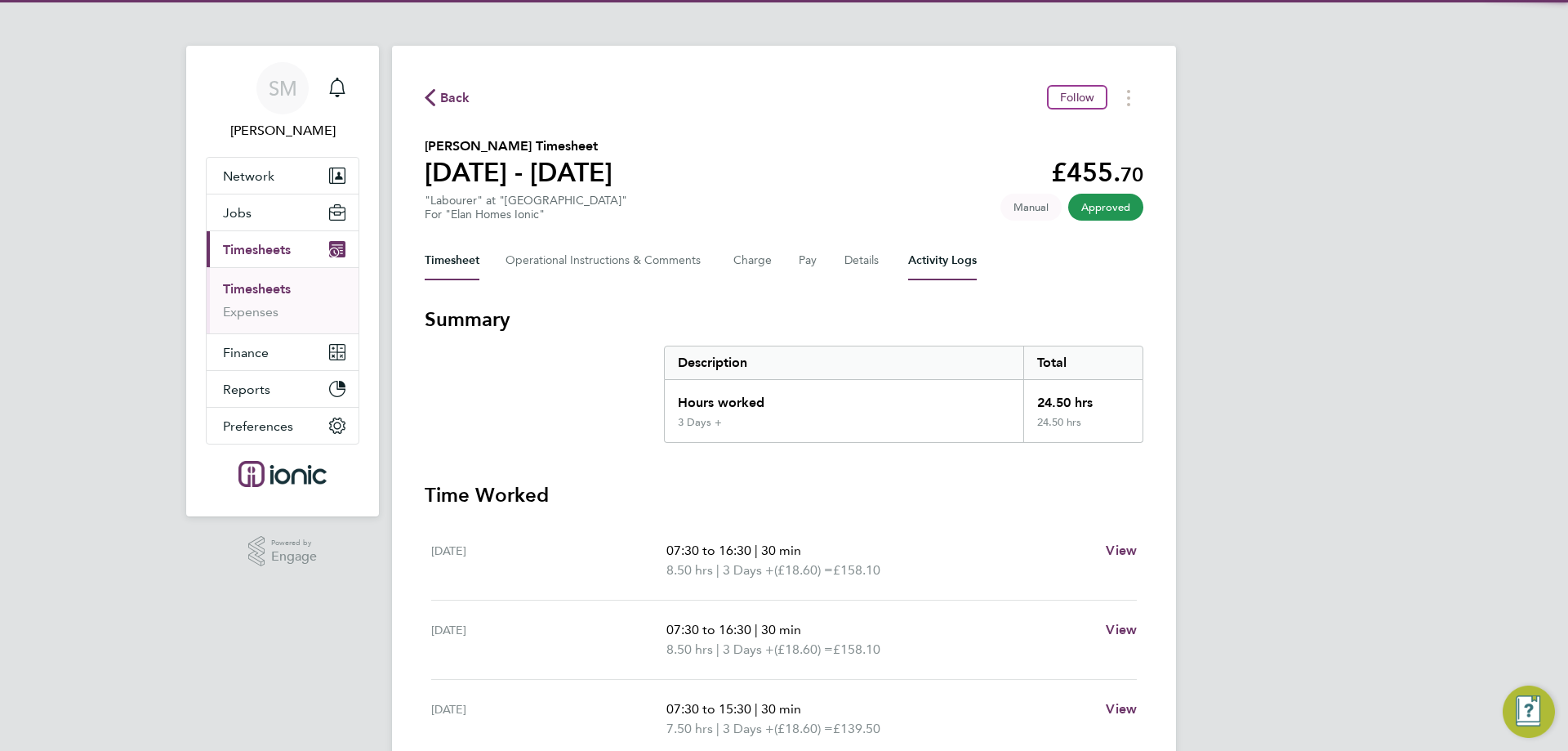
click at [943, 264] on Logs-tab "Activity Logs" at bounding box center [942, 261] width 69 height 39
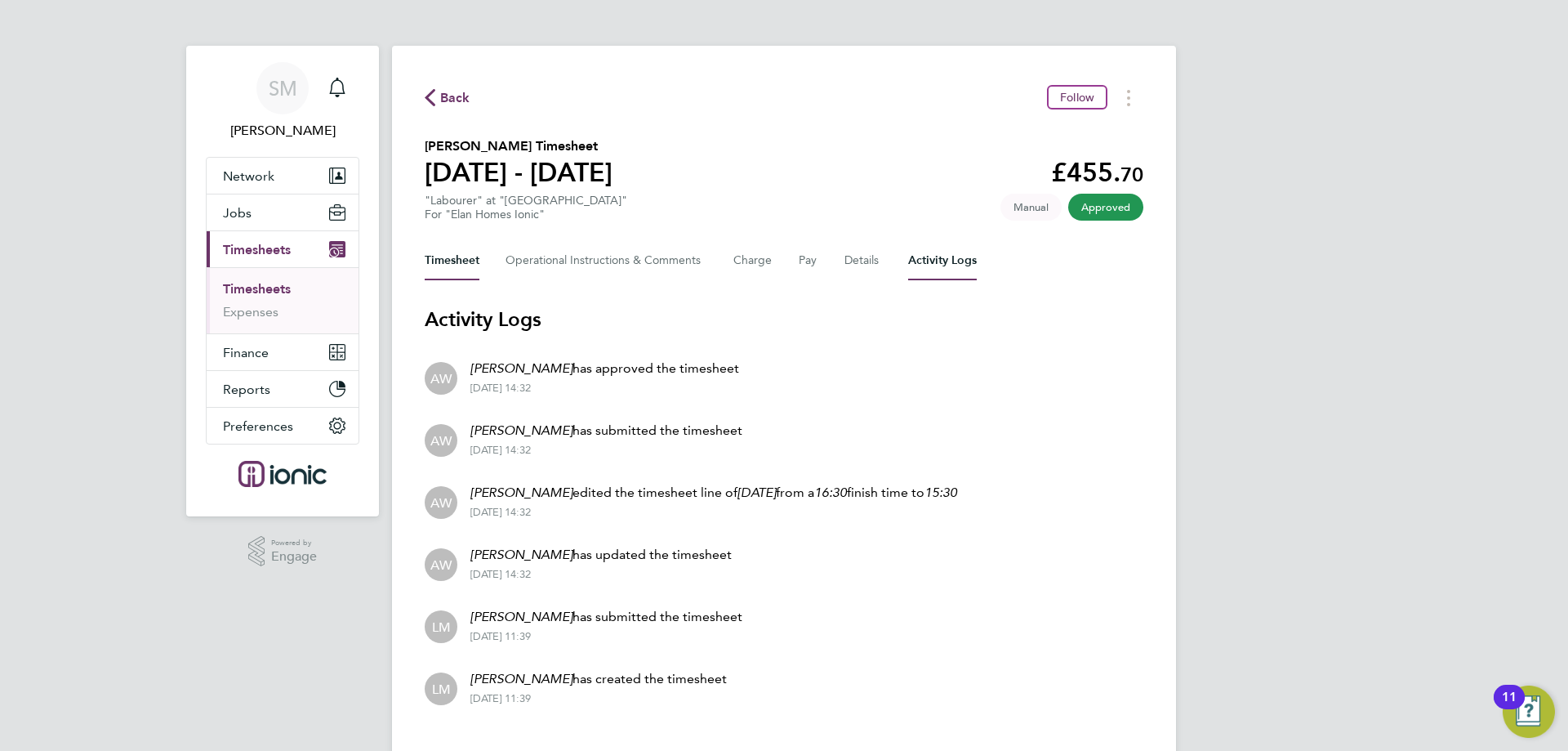
click at [432, 263] on button "Timesheet" at bounding box center [452, 261] width 55 height 39
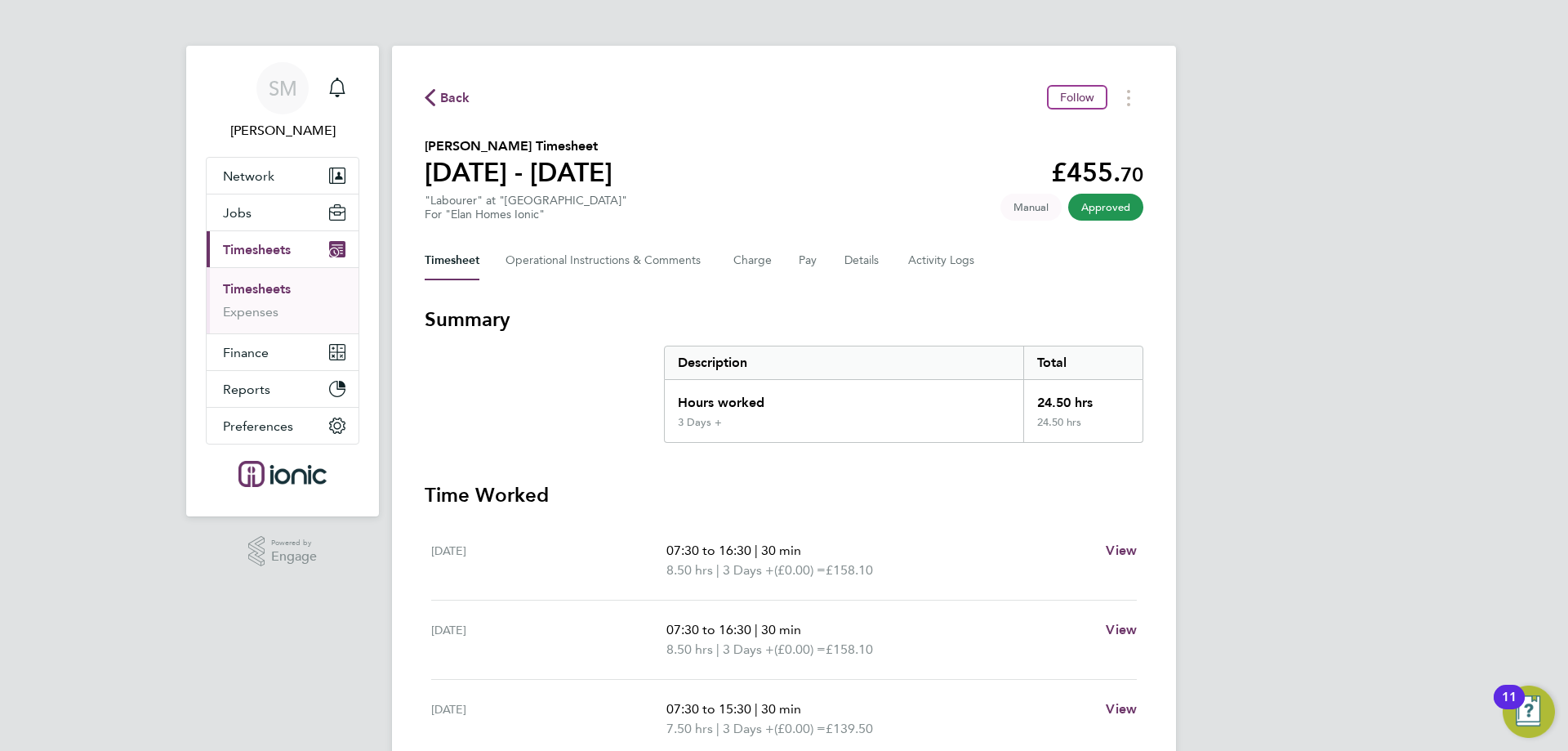
click at [449, 105] on span "Back" at bounding box center [455, 98] width 30 height 20
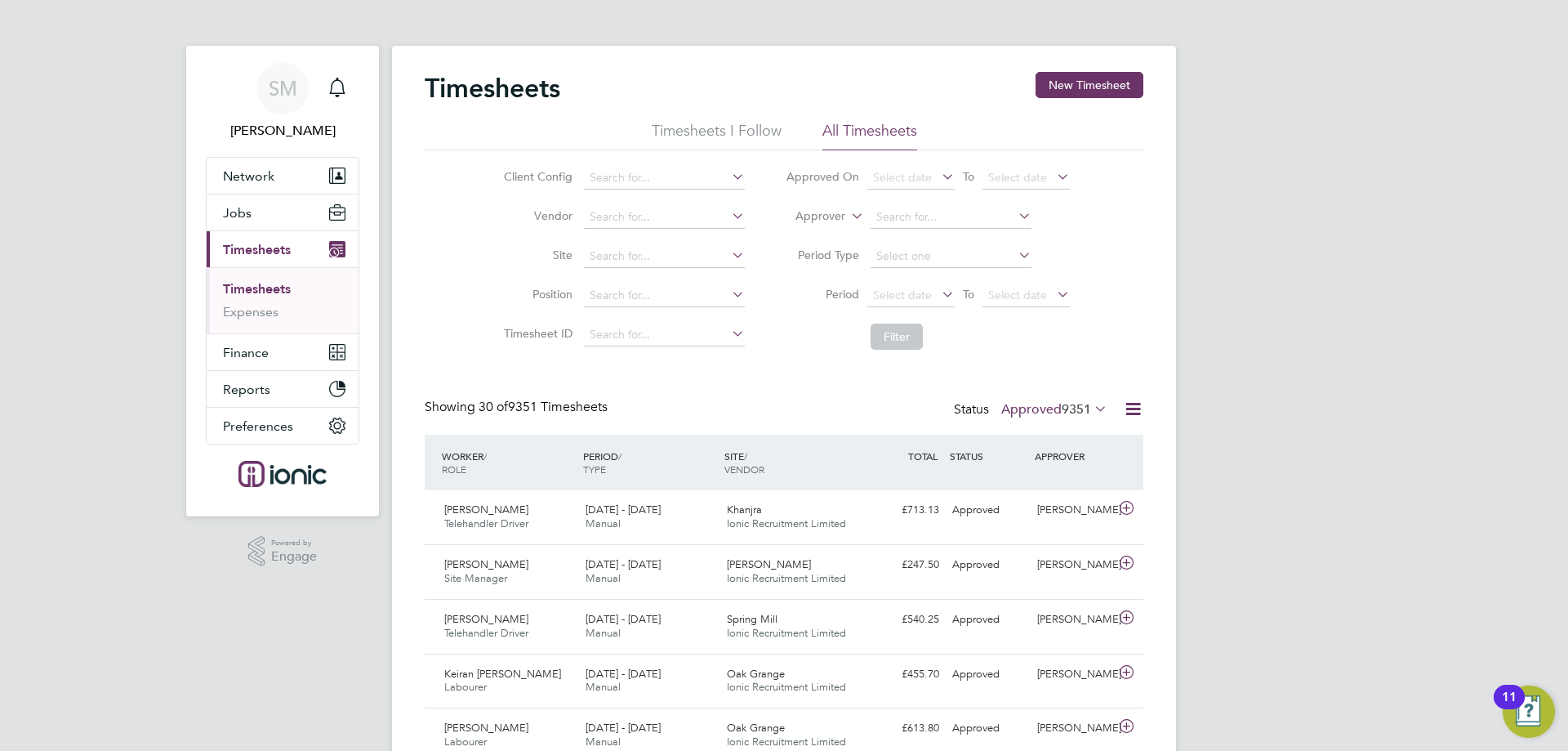
click at [915, 276] on li "Period Select date To Select date" at bounding box center [928, 296] width 325 height 39
click at [910, 291] on span "Select date" at bounding box center [902, 294] width 59 height 15
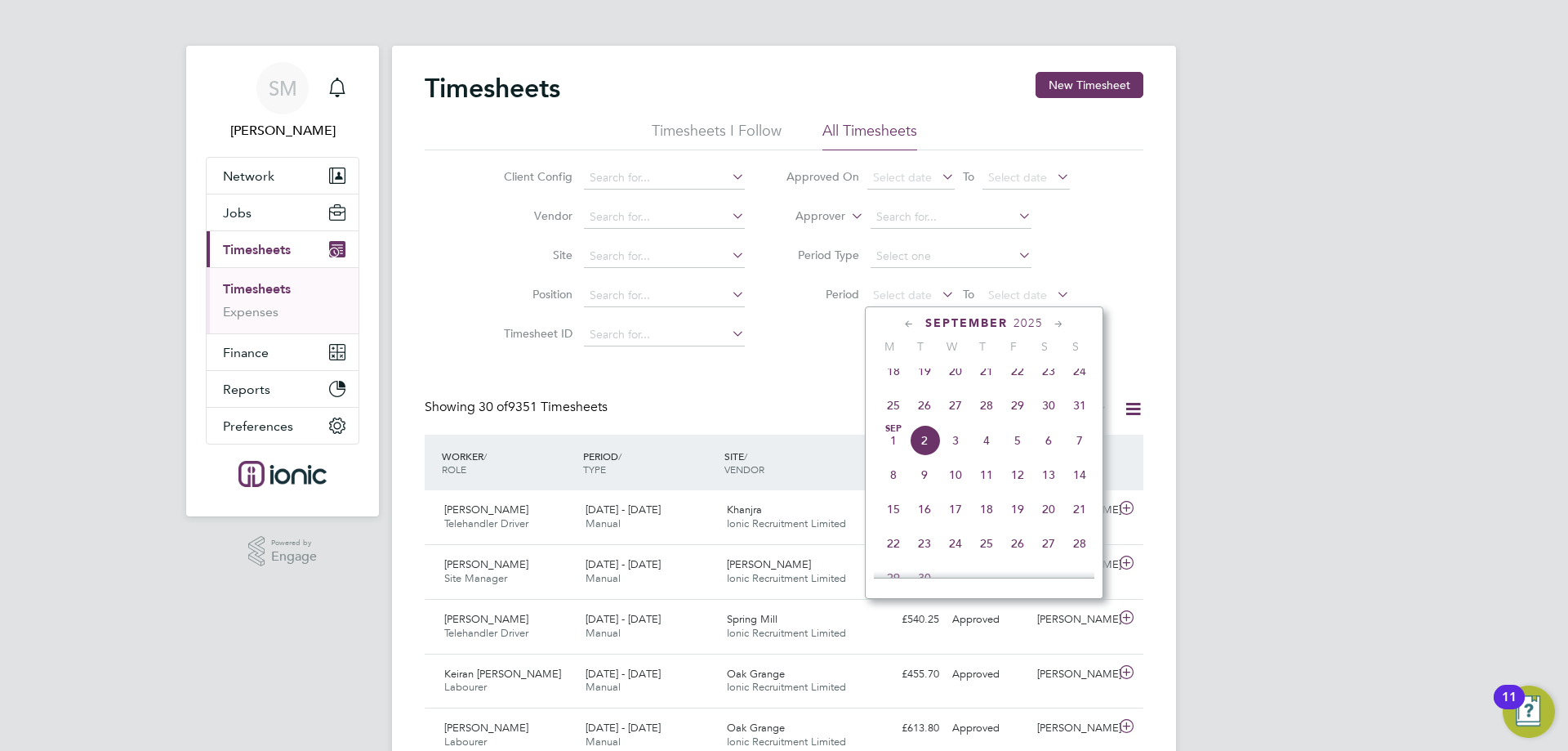
click at [893, 414] on span "25" at bounding box center [893, 405] width 31 height 31
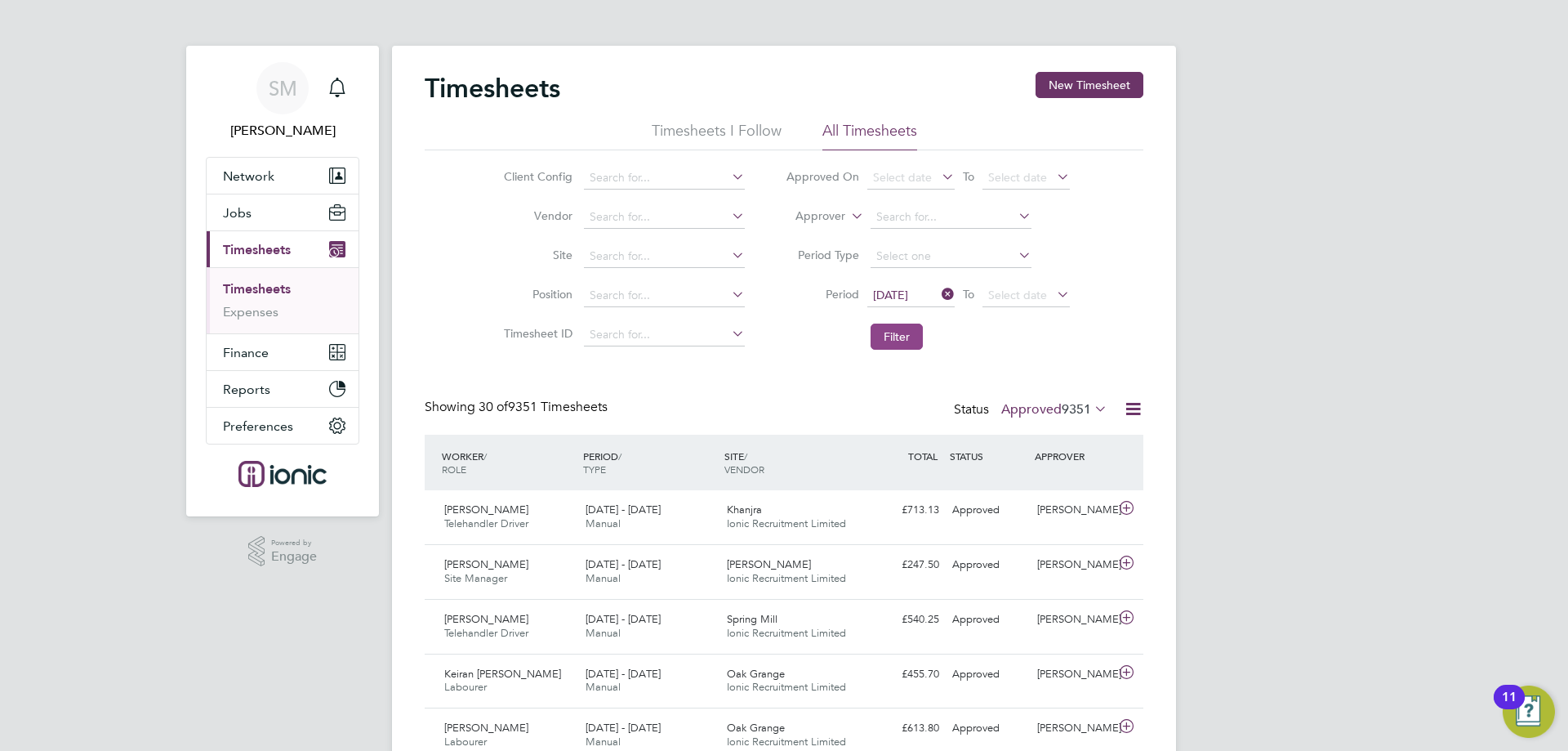
click at [888, 342] on button "Filter" at bounding box center [897, 336] width 52 height 26
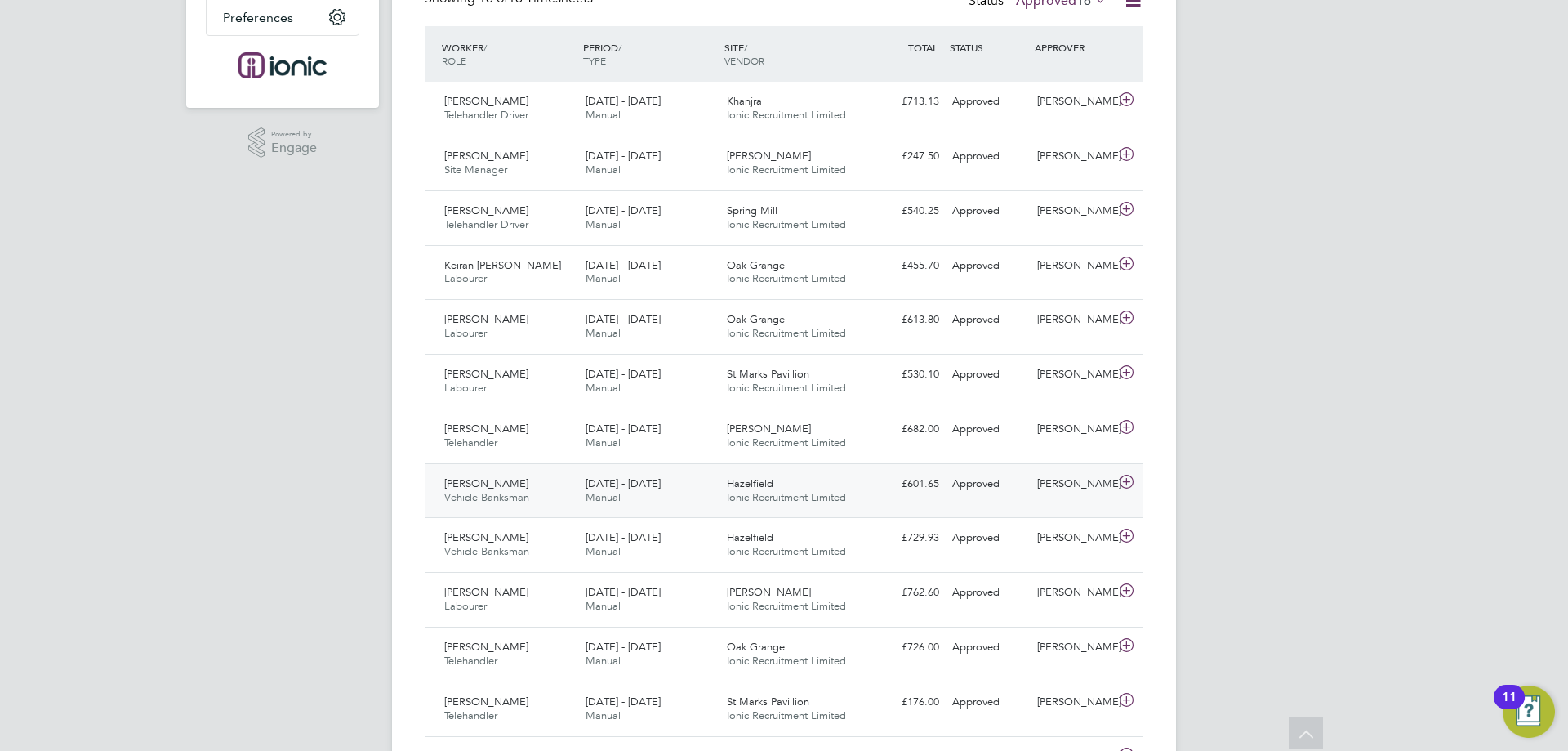
click at [623, 502] on div "[DATE] - [DATE] Manual" at bounding box center [650, 491] width 142 height 41
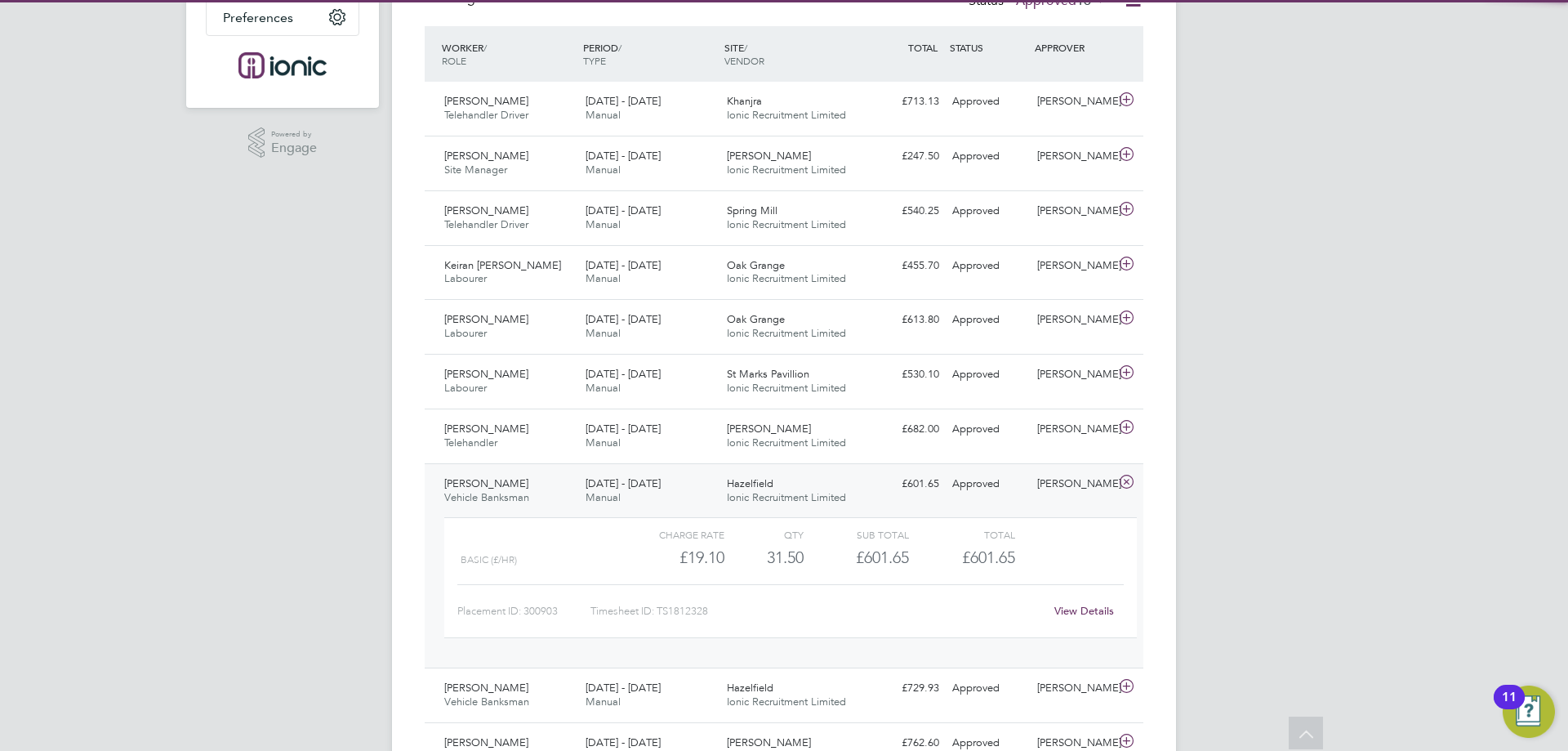
click at [640, 494] on div "[DATE] - [DATE] Manual" at bounding box center [650, 491] width 142 height 41
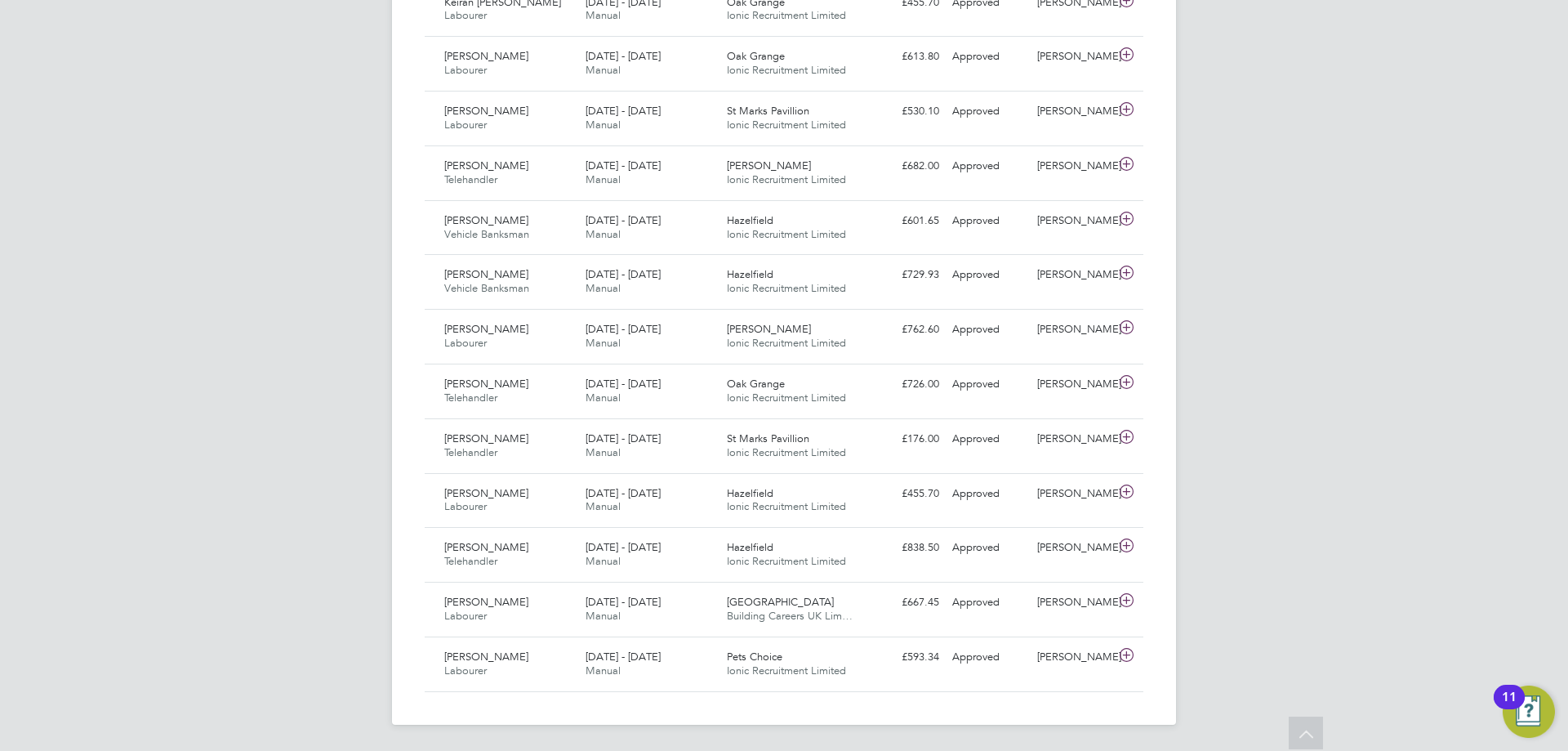
scroll to position [18, 0]
